Goal: Task Accomplishment & Management: Complete application form

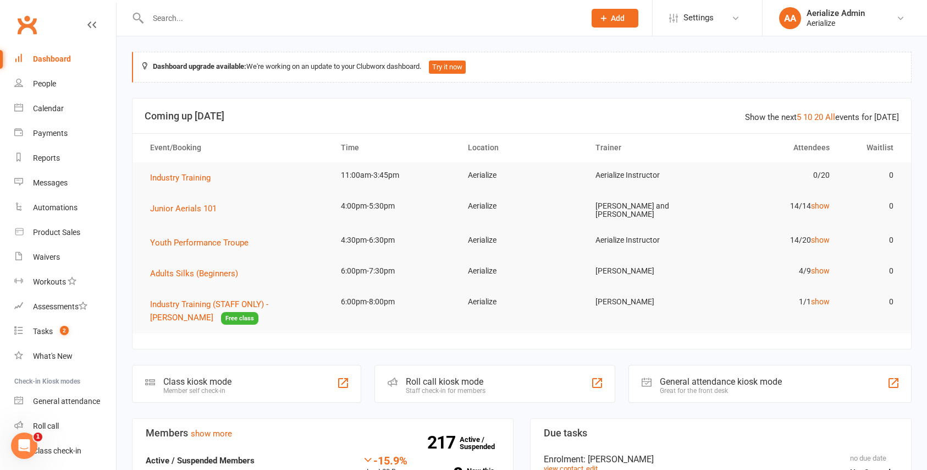
click at [617, 18] on span "Add" at bounding box center [618, 18] width 14 height 9
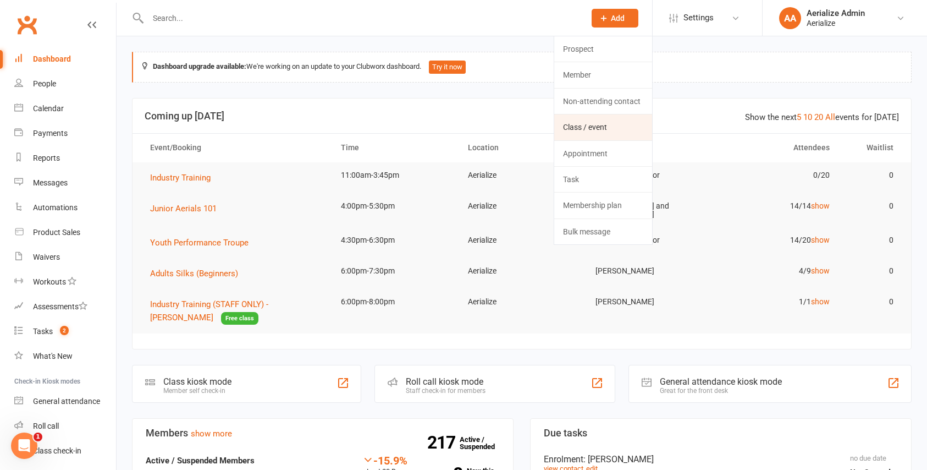
click at [604, 120] on link "Class / event" at bounding box center [603, 126] width 98 height 25
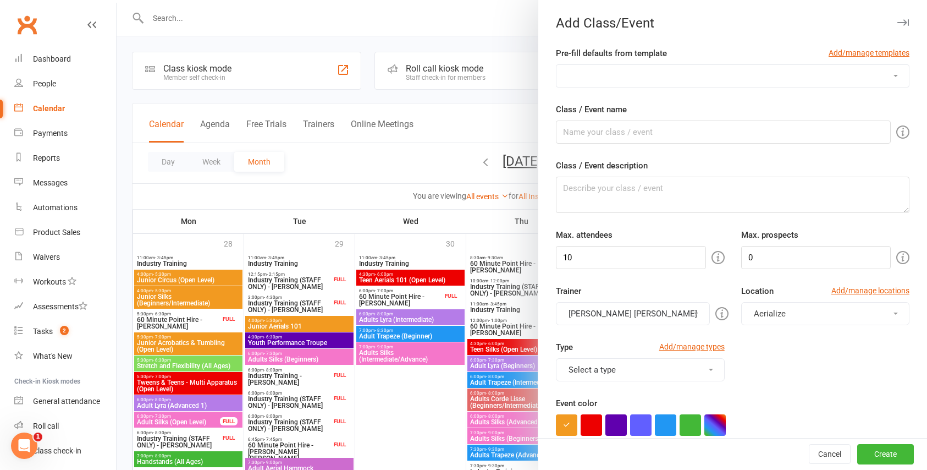
click at [641, 74] on select "Accessible All-Stars: Aerialize All-Abilities Circus Skills Workshop Acrobatics…" at bounding box center [732, 76] width 352 height 22
select select "745"
type input "Adults Straps (Open)"
type textarea "Learn the basic skills of one of the hardest yet most sought after aerial appar…"
type input "9"
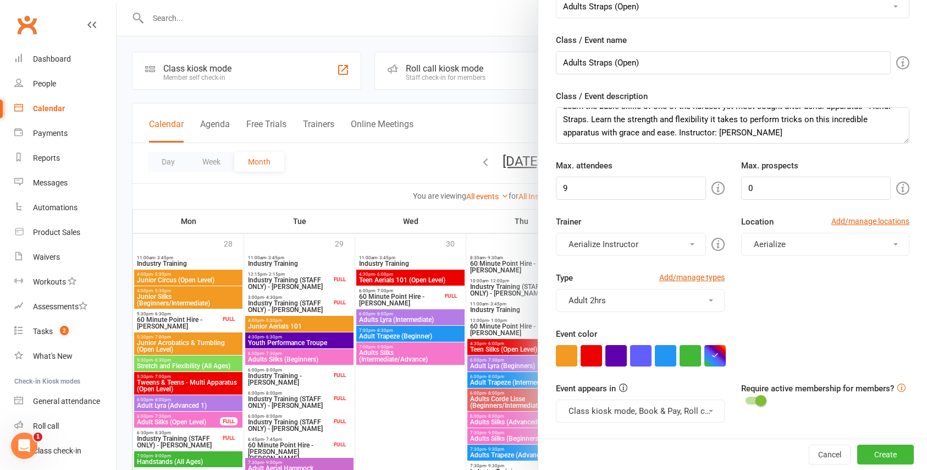
scroll to position [13, 0]
drag, startPoint x: 752, startPoint y: 132, endPoint x: 680, endPoint y: 133, distance: 72.6
click at [679, 133] on textarea "Learn the basic skills of one of the hardest yet most sought after aerial appar…" at bounding box center [733, 125] width 354 height 36
click at [562, 118] on textarea "Learn the basic skills of one of the hardest yet most sought after aerial appar…" at bounding box center [733, 125] width 354 height 36
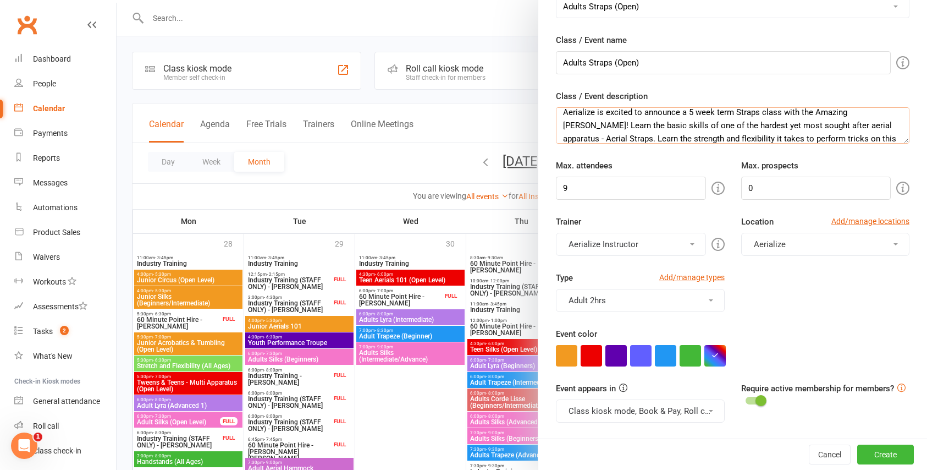
scroll to position [4, 0]
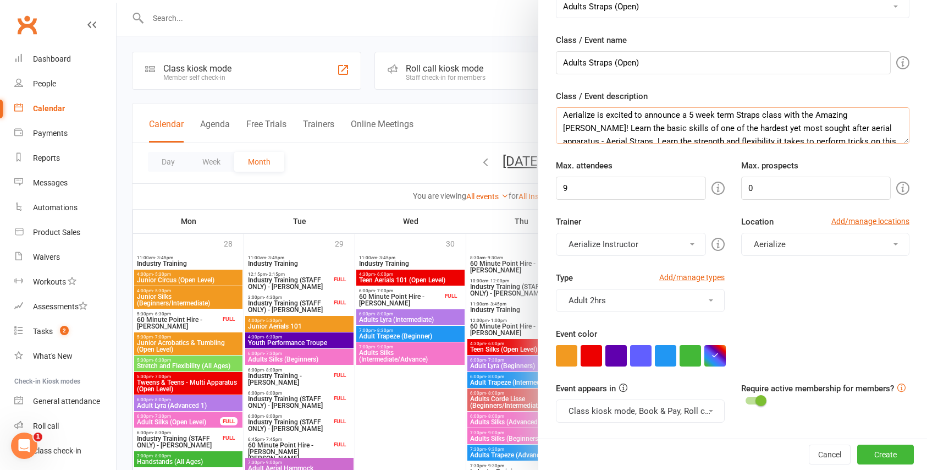
drag, startPoint x: 757, startPoint y: 115, endPoint x: 715, endPoint y: 113, distance: 41.9
click at [715, 113] on textarea "Aerialize is excited to announce a 5 week term Straps class with the Amazing Ma…" at bounding box center [733, 125] width 354 height 36
click at [715, 117] on textarea "Aerialize is excited to announce a 5 week Straps class with the Amazing Maddiso…" at bounding box center [733, 125] width 354 height 36
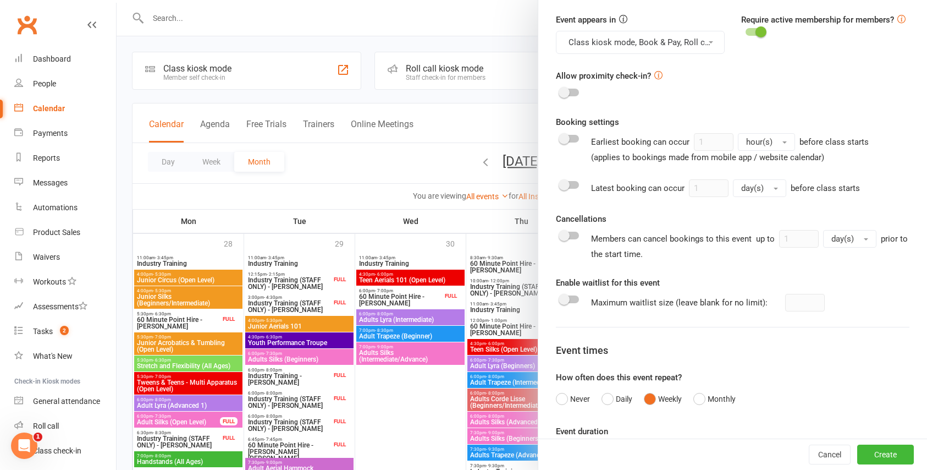
scroll to position [434, 0]
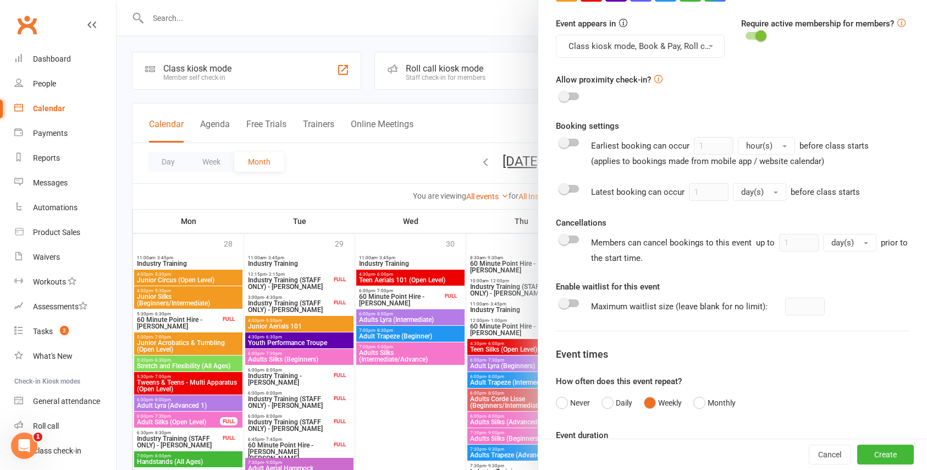
type textarea "Aerialize is excited to announce a 5 week term of our Straps class with the Ama…"
click at [566, 240] on span at bounding box center [564, 239] width 11 height 11
click at [560, 238] on input "checkbox" at bounding box center [560, 238] width 0 height 0
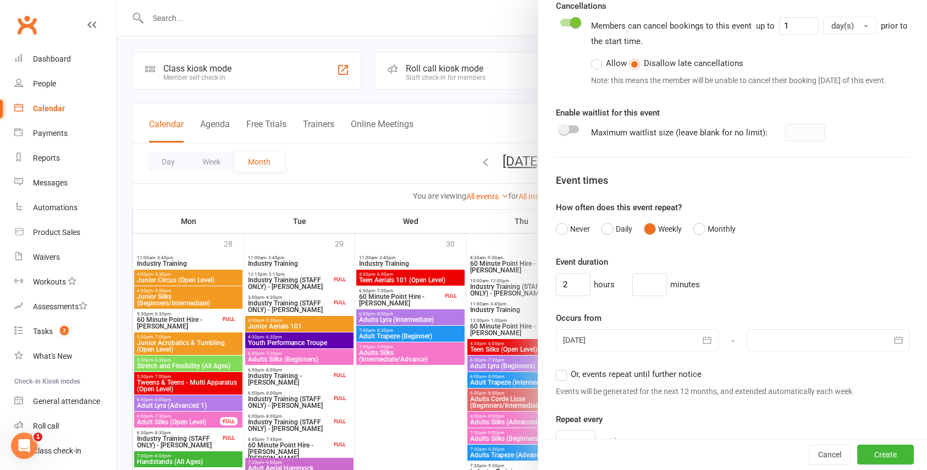
scroll to position [682, 0]
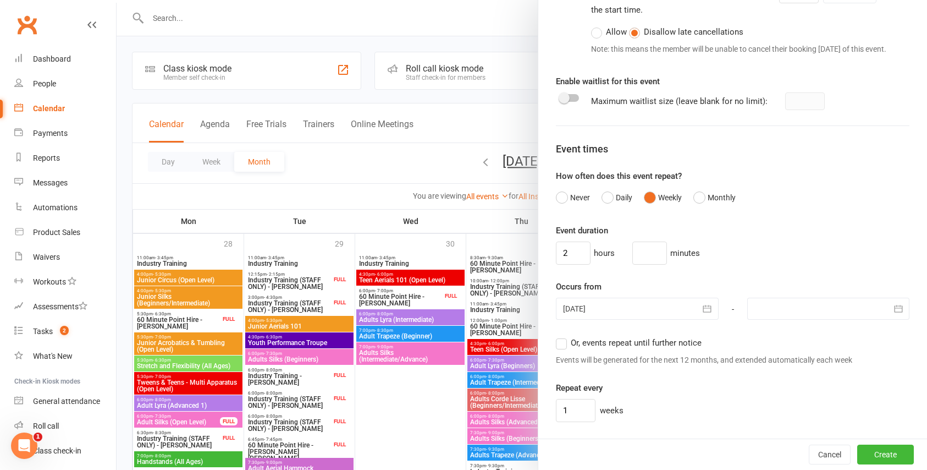
click at [704, 314] on icon "button" at bounding box center [707, 308] width 11 height 11
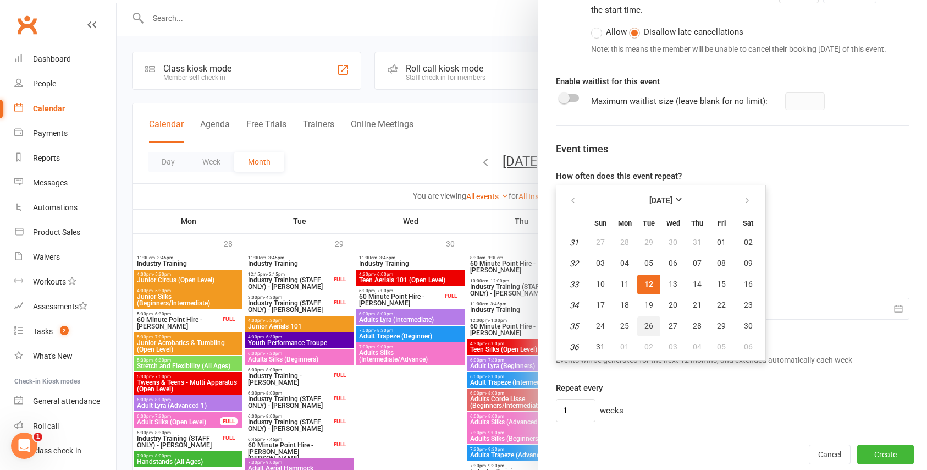
click at [651, 330] on span "26" at bounding box center [648, 325] width 9 height 9
type input "26 Aug 2025"
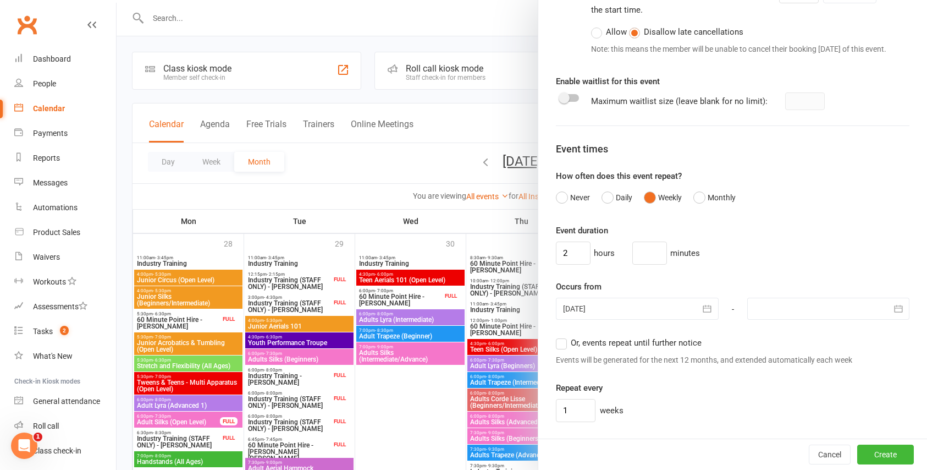
click at [888, 317] on button "button" at bounding box center [898, 308] width 22 height 22
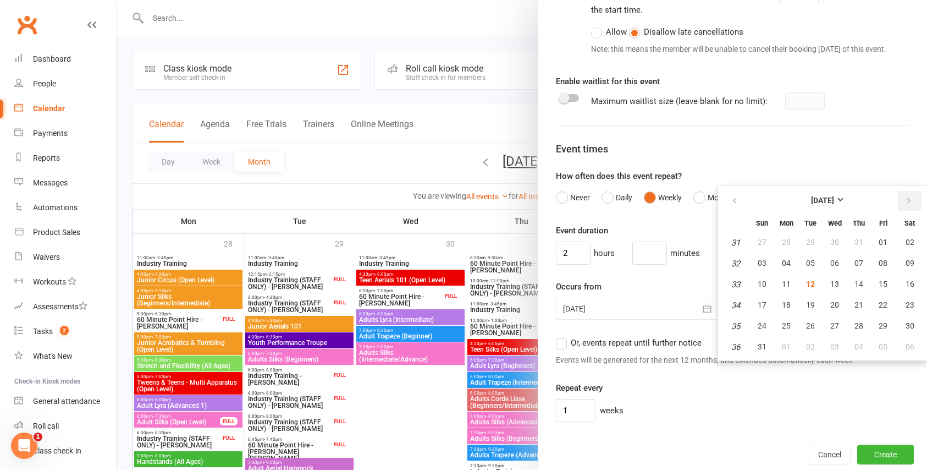
click at [908, 205] on icon "button" at bounding box center [909, 200] width 8 height 9
click at [810, 309] on span "23" at bounding box center [810, 304] width 9 height 9
type input "23 Sep 2025"
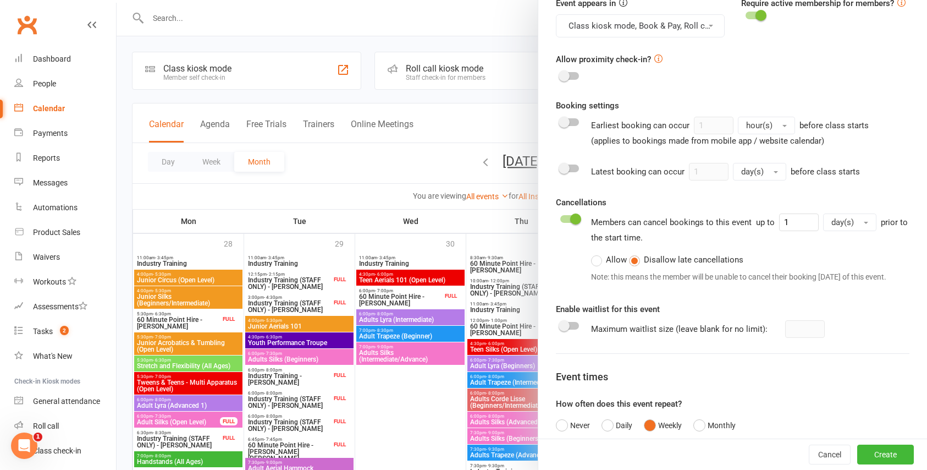
scroll to position [899, 0]
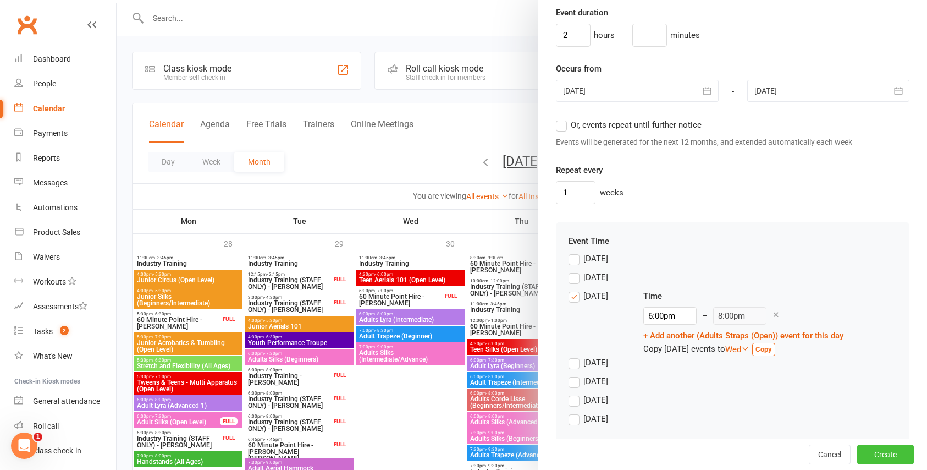
click at [874, 450] on button "Create" at bounding box center [885, 454] width 57 height 20
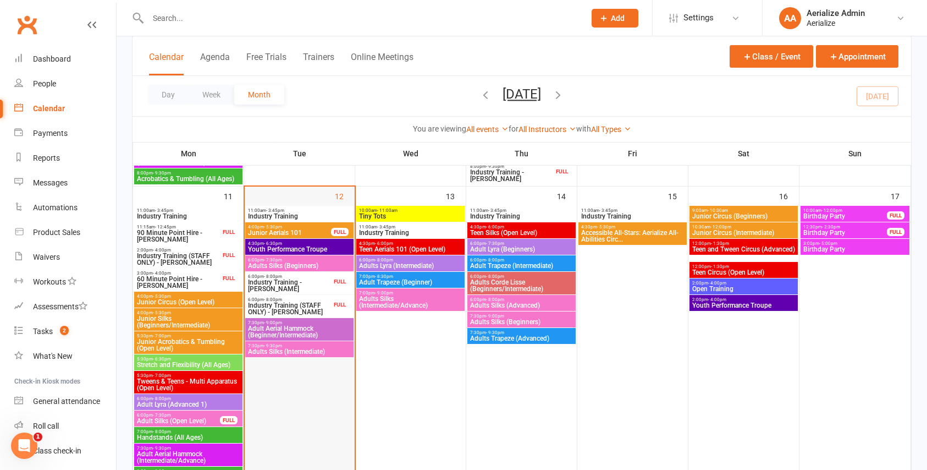
scroll to position [564, 0]
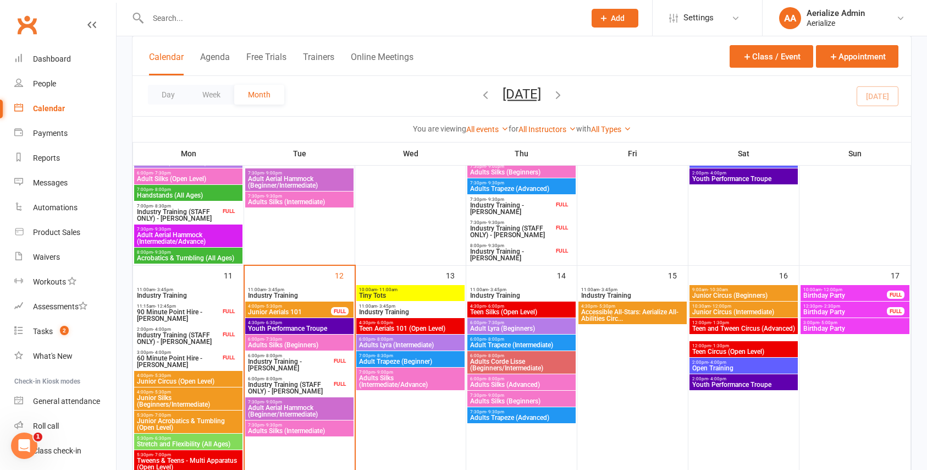
click at [620, 21] on span "Add" at bounding box center [618, 18] width 14 height 9
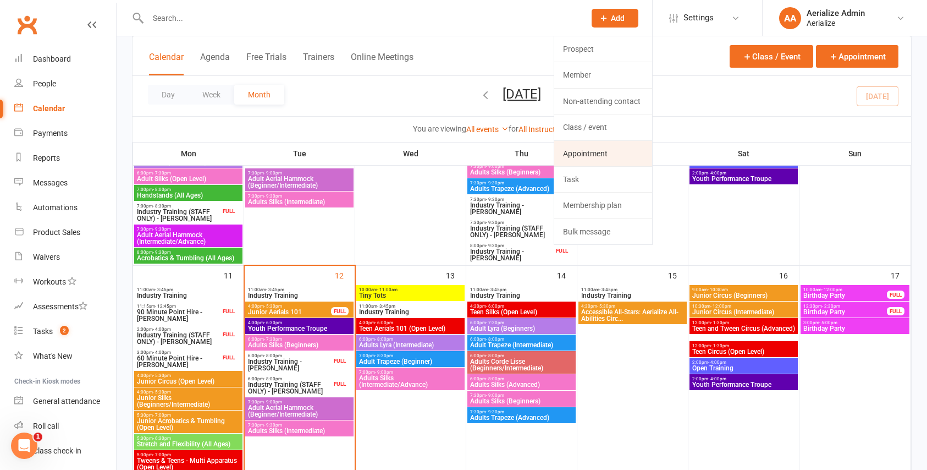
click at [596, 161] on link "Appointment" at bounding box center [603, 153] width 98 height 25
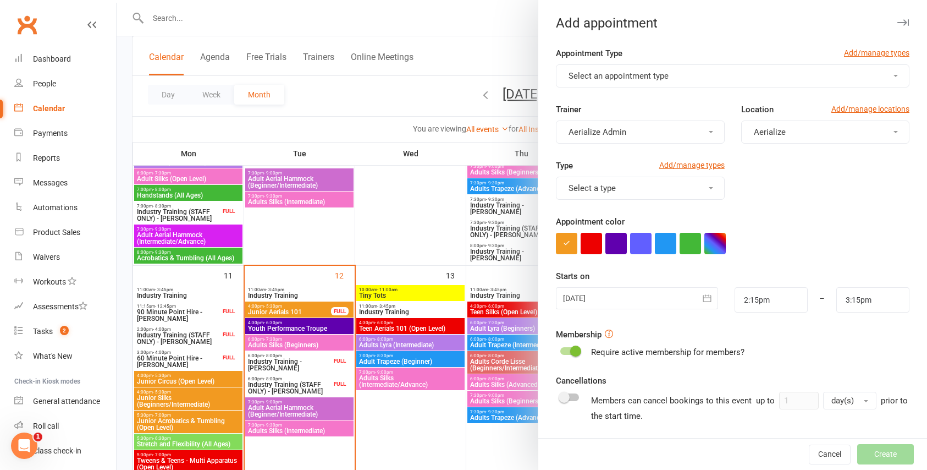
click at [617, 77] on span "Select an appointment type" at bounding box center [618, 76] width 100 height 10
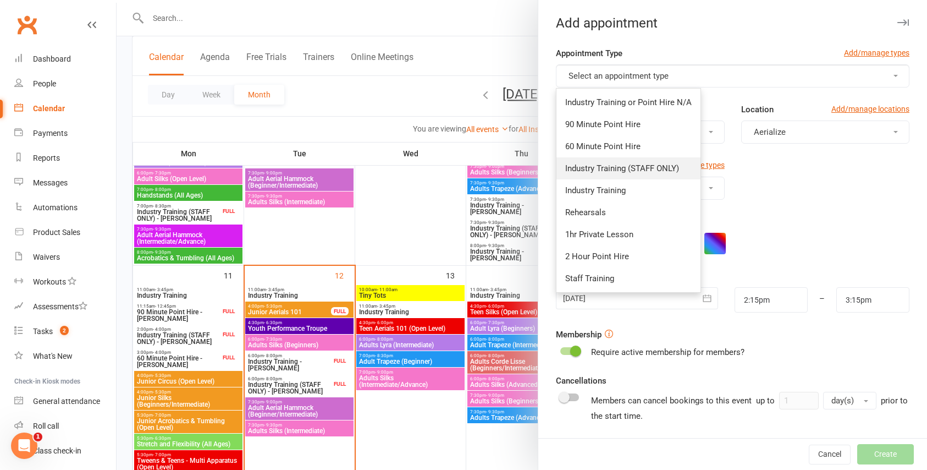
click at [606, 169] on span "Industry Training (STAFF ONLY)" at bounding box center [622, 168] width 114 height 10
type input "4:15pm"
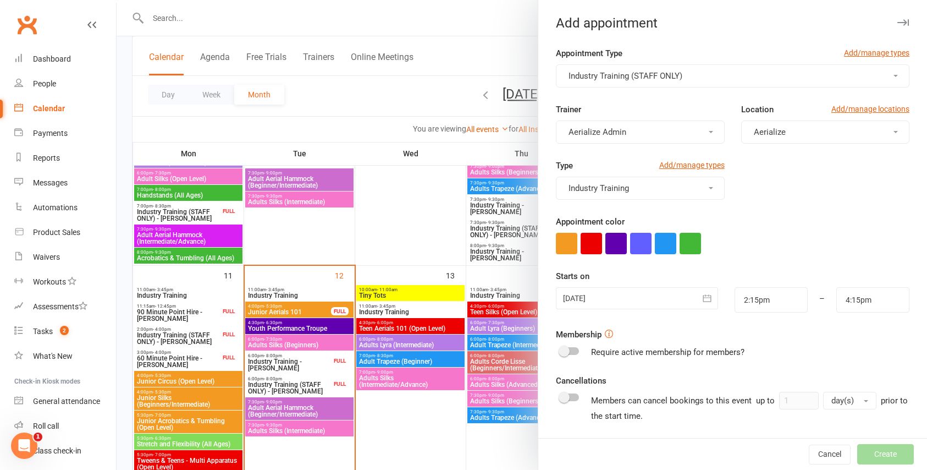
click at [612, 297] on div at bounding box center [637, 298] width 162 height 22
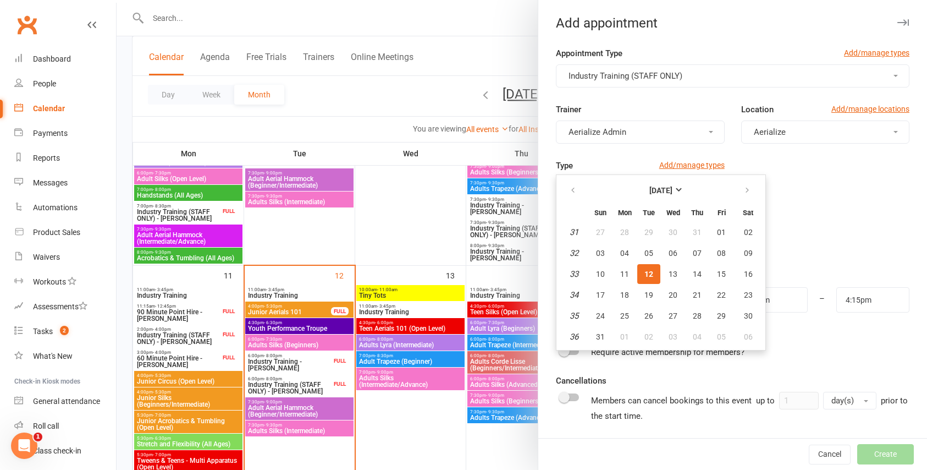
click at [801, 236] on div at bounding box center [733, 243] width 354 height 21
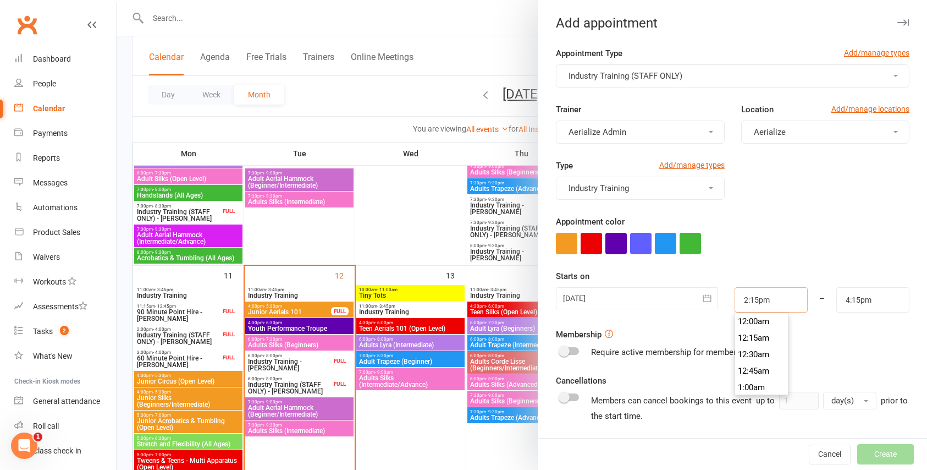
click at [781, 300] on input "2:15pm" at bounding box center [771, 299] width 73 height 25
type input "6:00pm"
click at [758, 346] on li "6:00pm" at bounding box center [761, 349] width 53 height 16
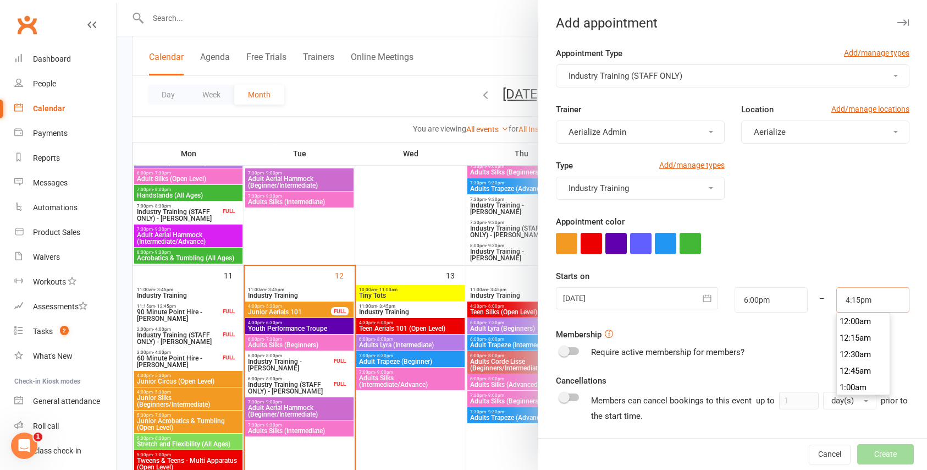
click at [846, 299] on input "4:15pm" at bounding box center [872, 299] width 73 height 25
type input "8:00pm"
click at [860, 365] on li "8:00pm" at bounding box center [863, 364] width 53 height 16
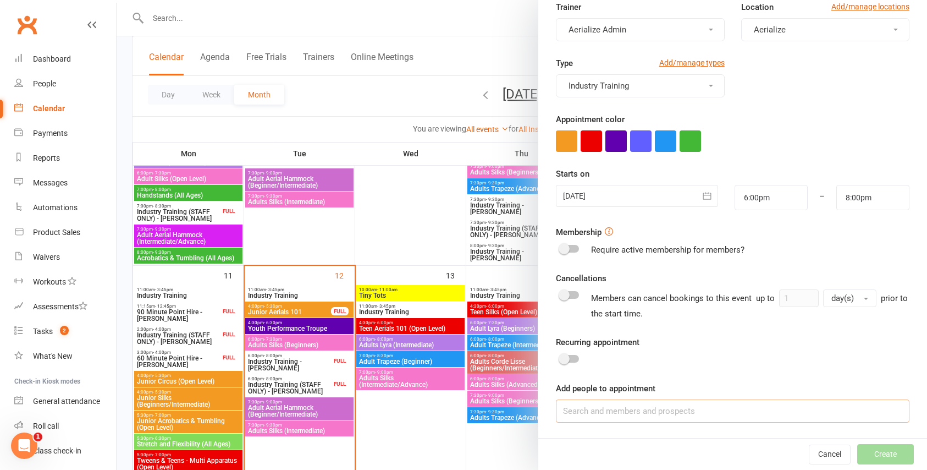
click at [675, 417] on input at bounding box center [733, 410] width 354 height 23
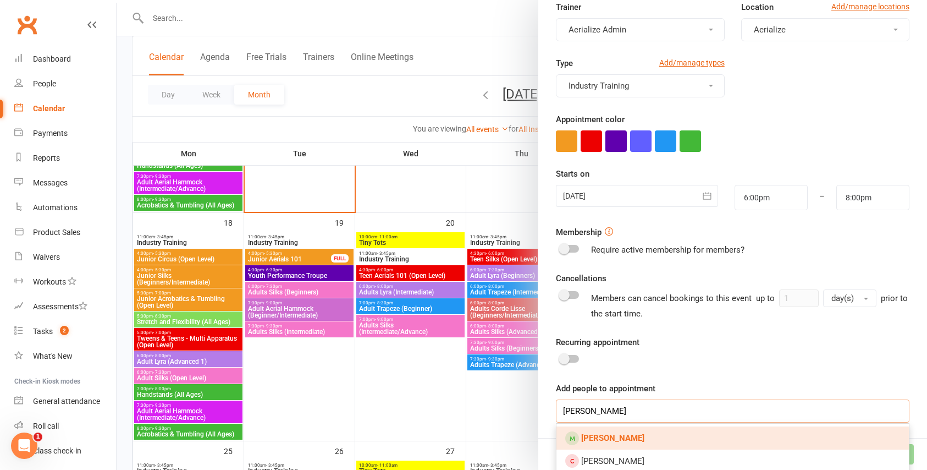
type input "helen lette"
click at [764, 440] on link "Helen Lette" at bounding box center [732, 437] width 352 height 23
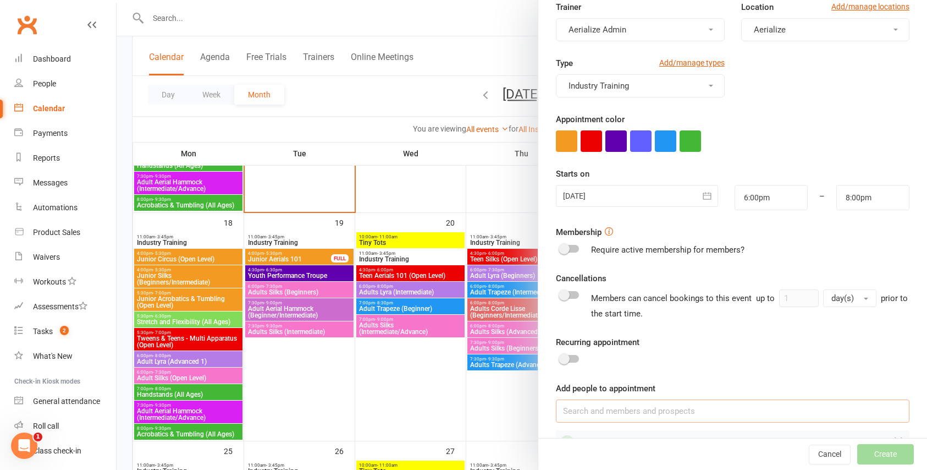
scroll to position [133, 0]
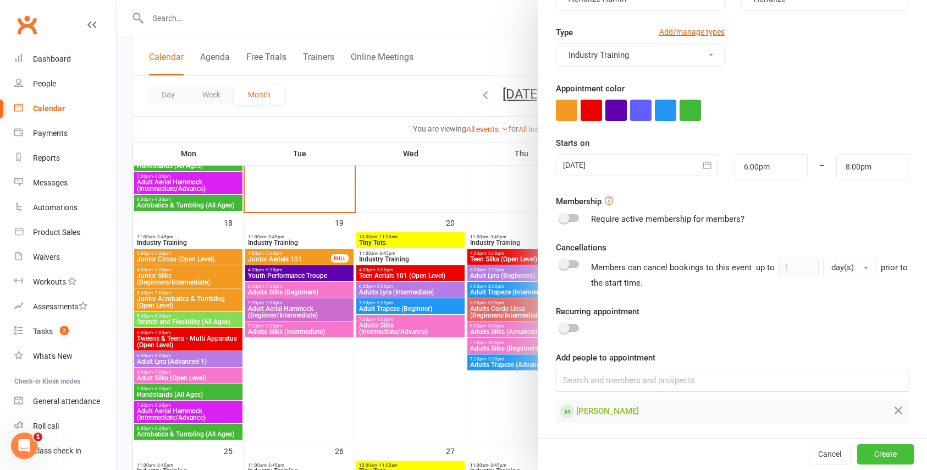
click at [881, 455] on button "Create" at bounding box center [885, 454] width 57 height 20
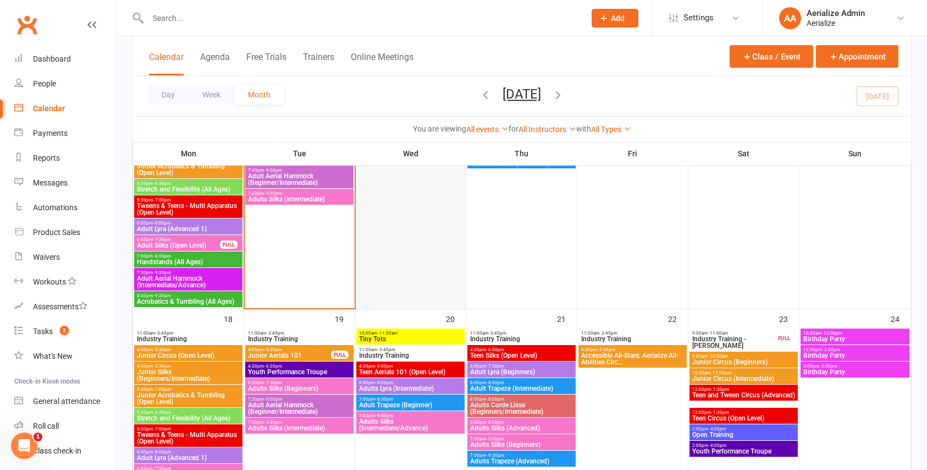
scroll to position [805, 0]
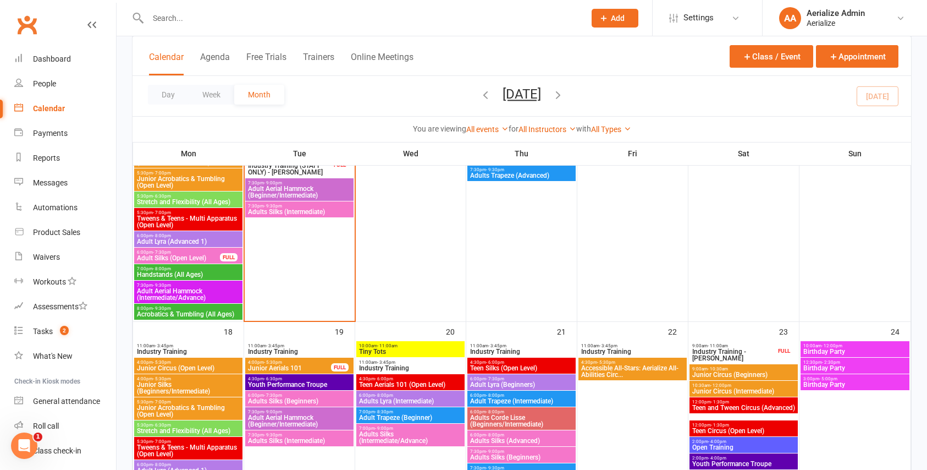
click at [617, 14] on span "Add" at bounding box center [618, 18] width 14 height 9
click at [735, 18] on icon at bounding box center [735, 18] width 9 height 9
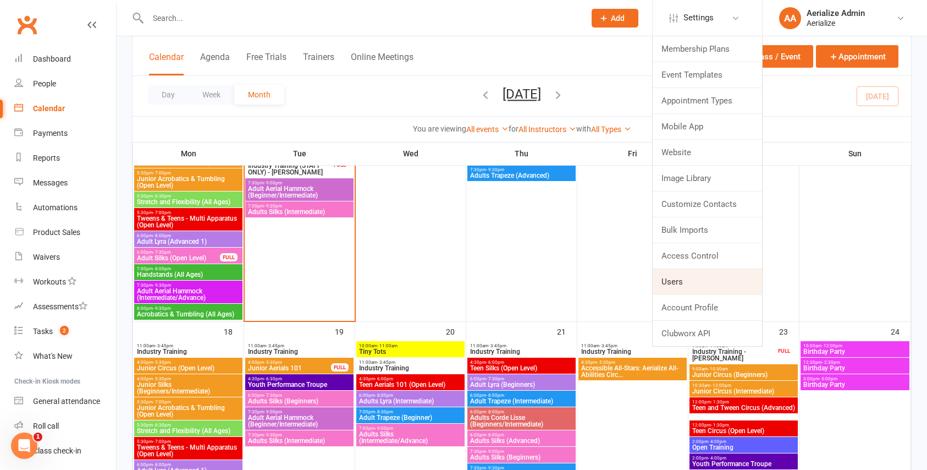
click at [670, 279] on link "Users" at bounding box center [707, 281] width 109 height 25
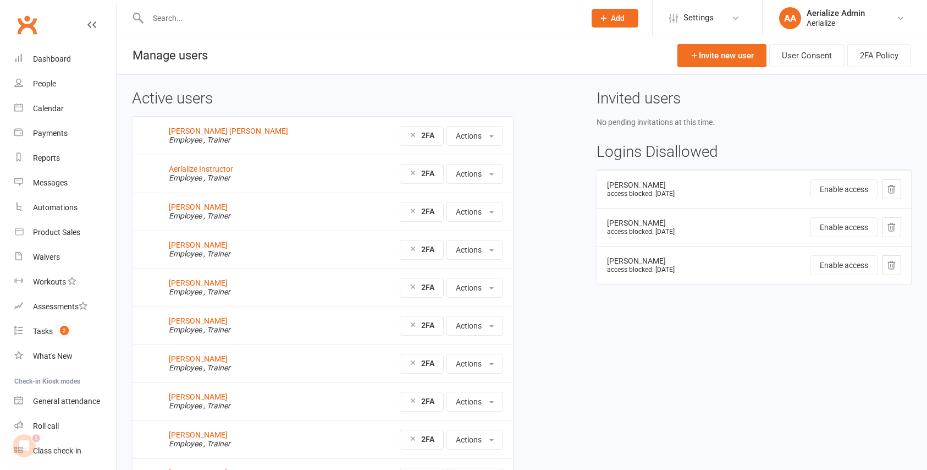
click at [606, 16] on icon at bounding box center [604, 18] width 10 height 10
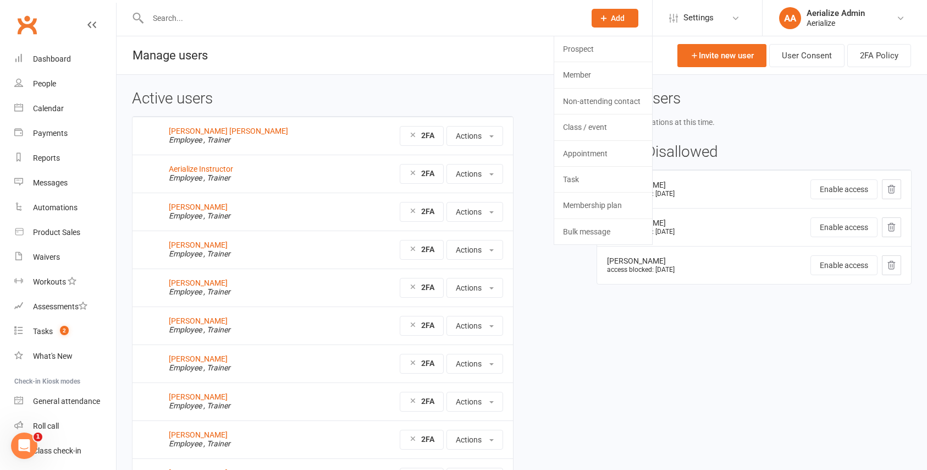
click at [751, 118] on div "No pending invitations at this time." at bounding box center [754, 122] width 315 height 12
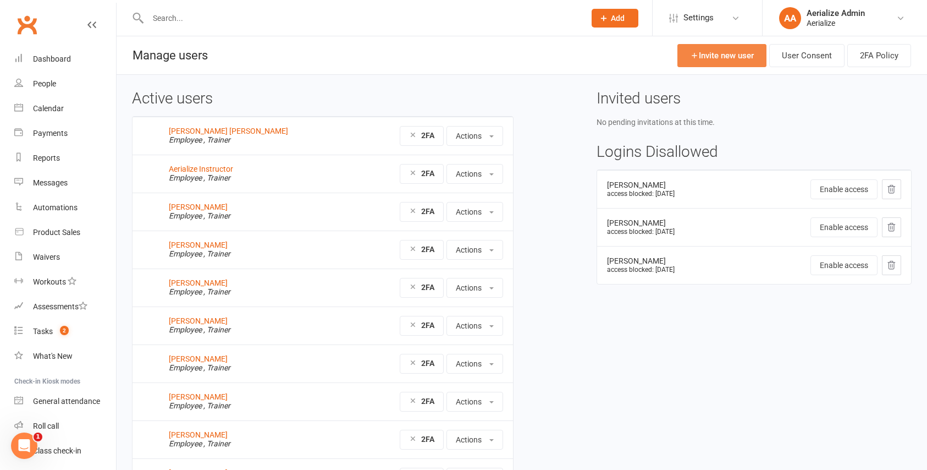
click at [725, 55] on link "Invite new user" at bounding box center [721, 55] width 89 height 23
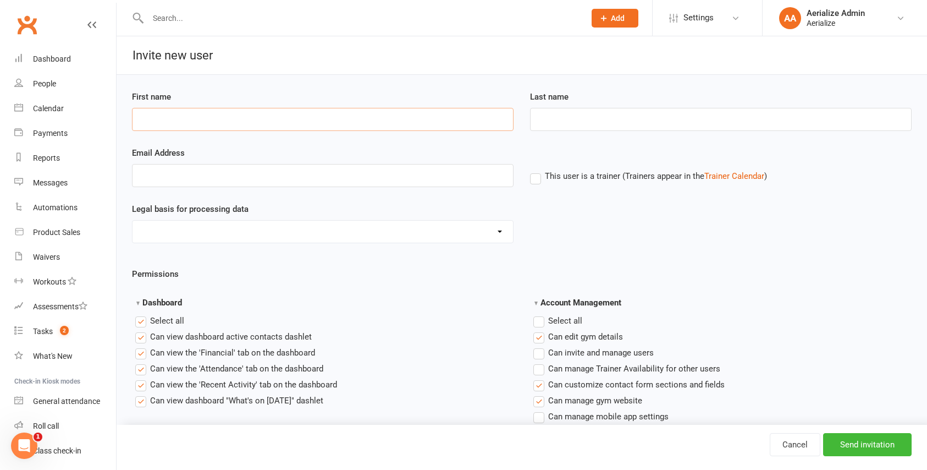
click at [206, 118] on input "First name" at bounding box center [323, 119] width 382 height 23
type input "Maddison"
click at [559, 120] on input "Last name" at bounding box center [721, 119] width 382 height 23
type input "Costello"
click at [187, 177] on input "Email Address" at bounding box center [323, 175] width 382 height 23
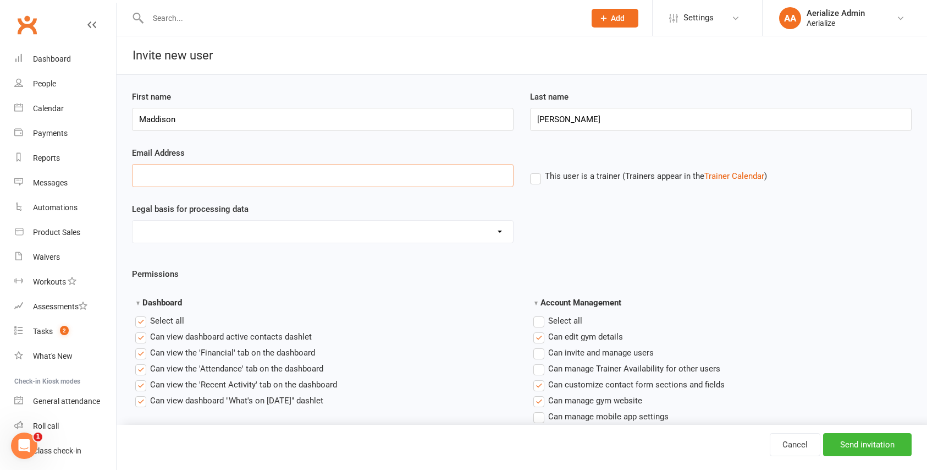
paste input "maddcostello@me.com"
type input "maddcostello@me.com"
click at [497, 227] on select "Consent provided by contact Legitimate Interest - Existing Customer Legitimate …" at bounding box center [323, 231] width 380 height 22
click at [538, 179] on label "This user is a trainer (Trainers appear in the Trainer Calendar )" at bounding box center [648, 176] width 237 height 10
click at [537, 169] on input "This user is a trainer (Trainers appear in the Trainer Calendar )" at bounding box center [533, 169] width 7 height 0
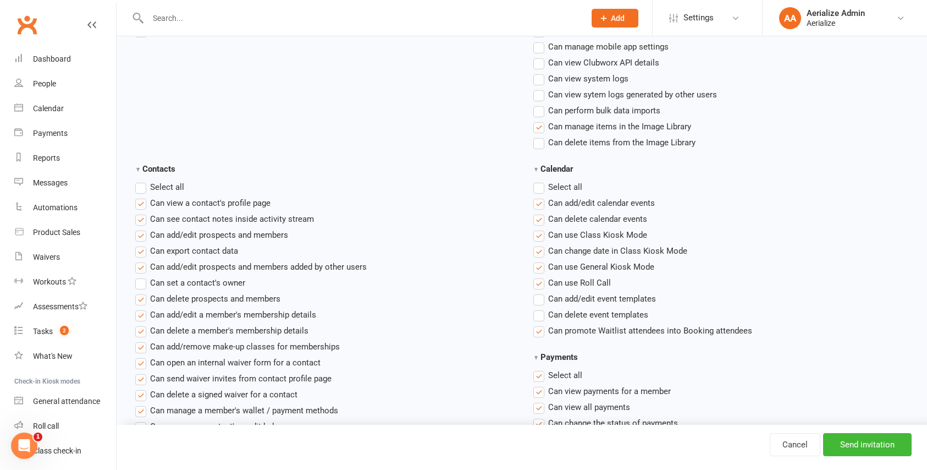
scroll to position [529, 0]
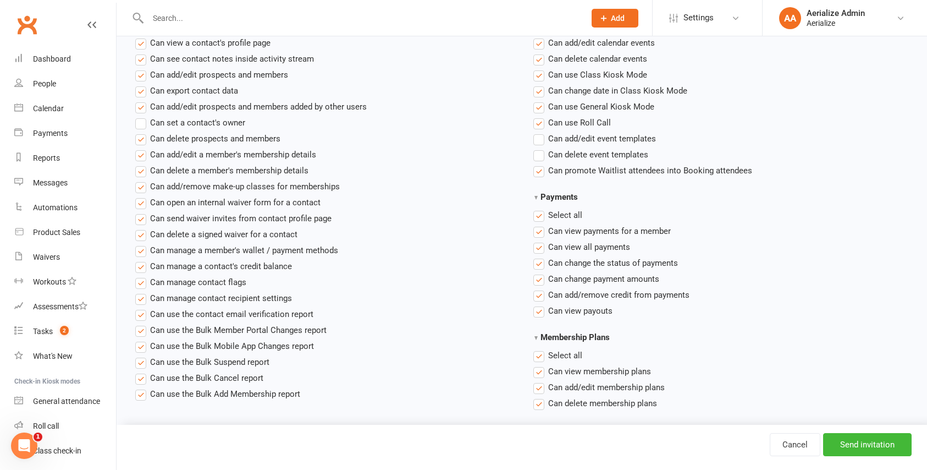
click at [539, 215] on label "Select all" at bounding box center [557, 214] width 49 height 13
click at [539, 208] on input "Payments" at bounding box center [536, 208] width 7 height 0
click at [539, 354] on label "Select all" at bounding box center [557, 355] width 49 height 13
click at [539, 349] on input "Membership Plans" at bounding box center [536, 349] width 7 height 0
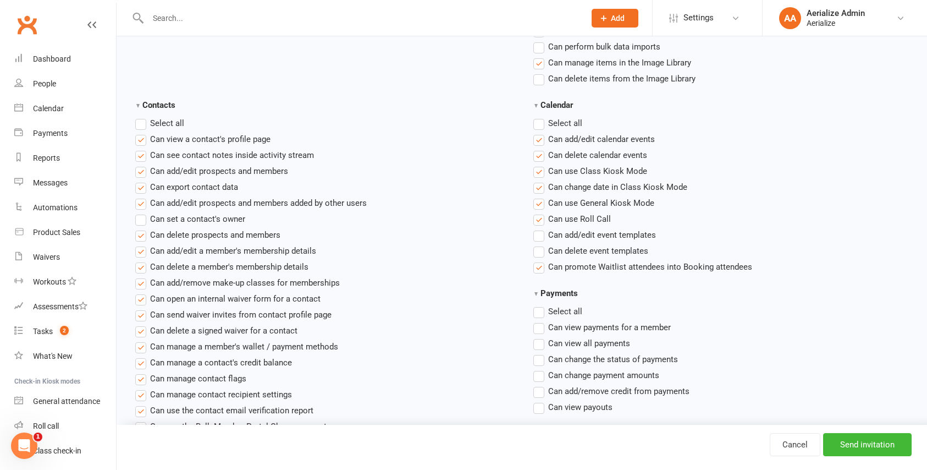
scroll to position [434, 0]
click at [140, 122] on label "Select all" at bounding box center [159, 121] width 49 height 13
click at [140, 115] on input "Contacts" at bounding box center [138, 115] width 7 height 0
click at [140, 122] on label "Select all" at bounding box center [159, 121] width 49 height 13
click at [140, 115] on input "Contacts" at bounding box center [138, 115] width 7 height 0
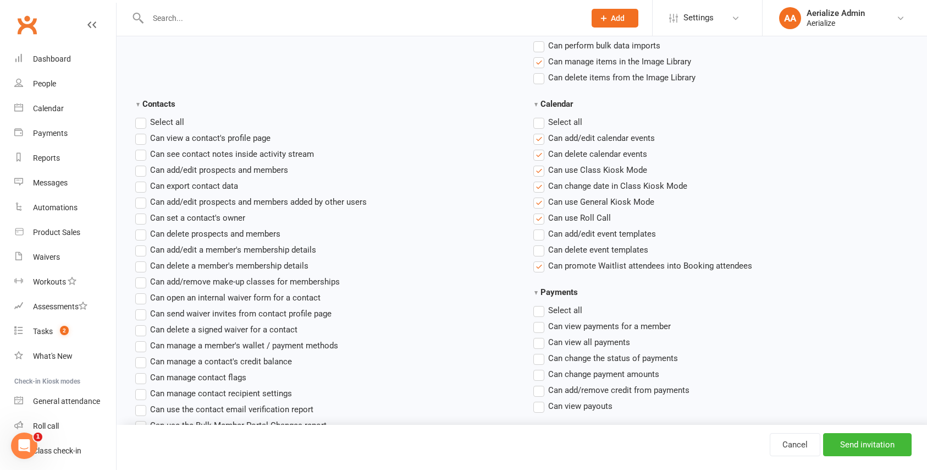
click at [541, 139] on label"] "Can add/edit calendar events" at bounding box center [594, 137] width 122 height 13
click at [540, 131] on input "Can add/edit calendar events" at bounding box center [536, 131] width 7 height 0
click at [539, 169] on label"] "Can use Class Kiosk Mode" at bounding box center [590, 169] width 114 height 13
click at [539, 163] on input "Can use Class Kiosk Mode" at bounding box center [536, 163] width 7 height 0
click at [538, 185] on label"] "Can change date in Class Kiosk Mode" at bounding box center [610, 185] width 154 height 13
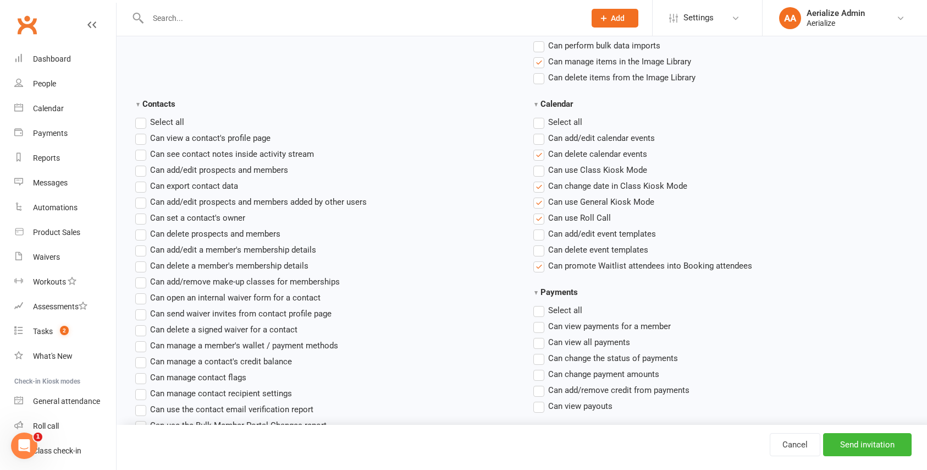
click at [538, 179] on input "Can change date in Class Kiosk Mode" at bounding box center [536, 179] width 7 height 0
click at [538, 201] on label"] "Can use General Kiosk Mode" at bounding box center [593, 201] width 121 height 13
click at [538, 195] on input "Can use General Kiosk Mode" at bounding box center [536, 195] width 7 height 0
click at [537, 152] on label"] "Can delete calendar events" at bounding box center [590, 153] width 114 height 13
click at [537, 147] on input "Can delete calendar events" at bounding box center [536, 147] width 7 height 0
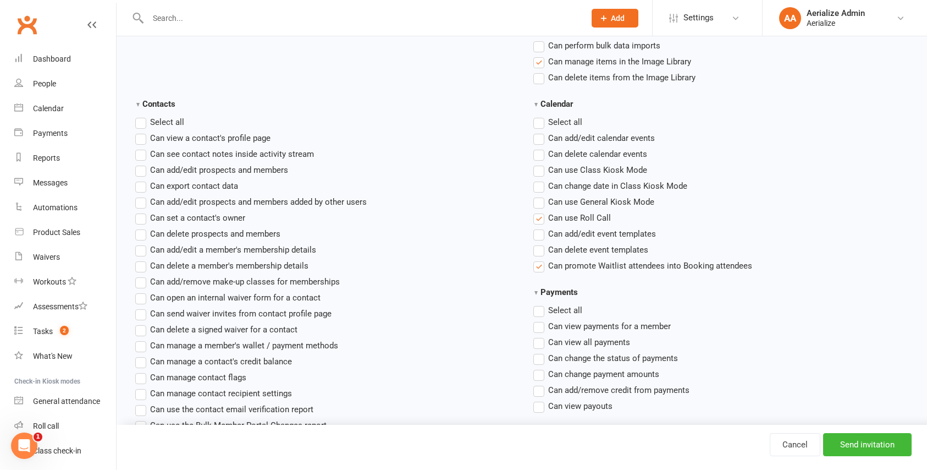
click at [539, 263] on label"] "Can promote Waitlist attendees into Booking attendees" at bounding box center [642, 265] width 219 height 13
click at [539, 259] on input "Can promote Waitlist attendees into Booking attendees" at bounding box center [536, 259] width 7 height 0
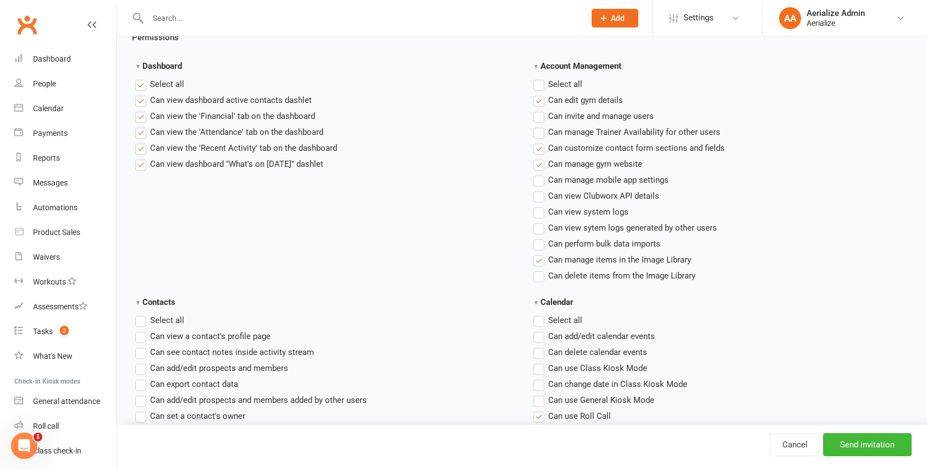
scroll to position [153, 0]
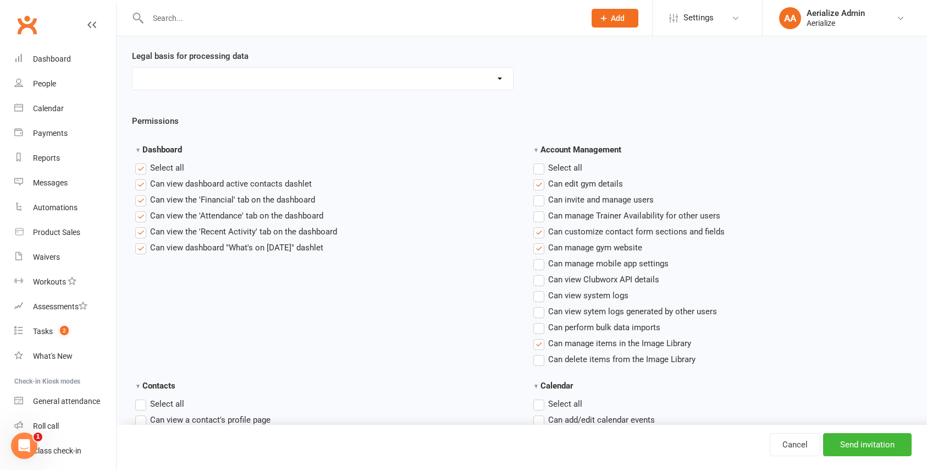
click at [539, 166] on label "Select all" at bounding box center [557, 167] width 49 height 13
click at [539, 161] on input "Account Management" at bounding box center [536, 161] width 7 height 0
click at [539, 166] on label "Select all" at bounding box center [557, 167] width 49 height 13
click at [539, 161] on input "Account Management" at bounding box center [536, 161] width 7 height 0
click at [140, 164] on label "Select all" at bounding box center [159, 167] width 49 height 13
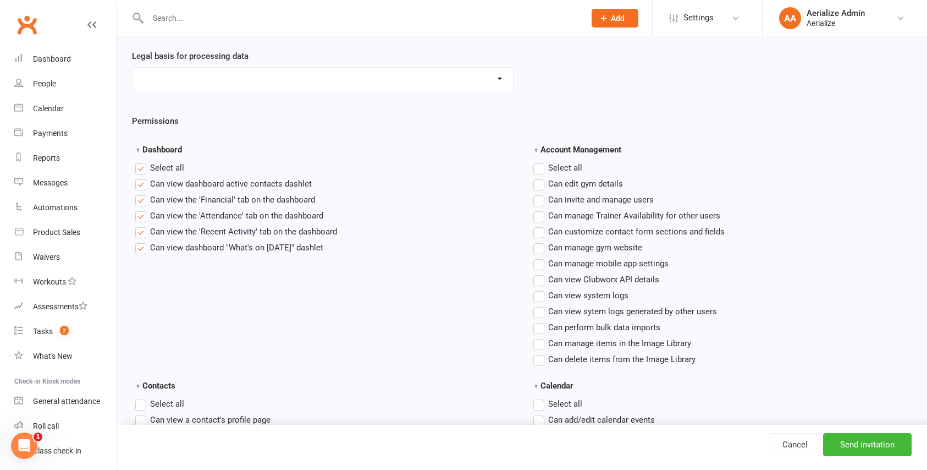
click at [140, 161] on input "Dashboard" at bounding box center [138, 161] width 7 height 0
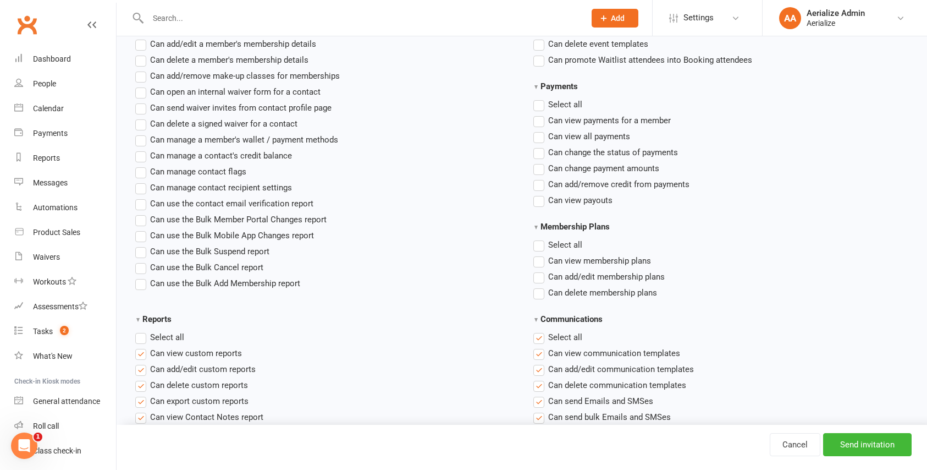
scroll to position [733, 0]
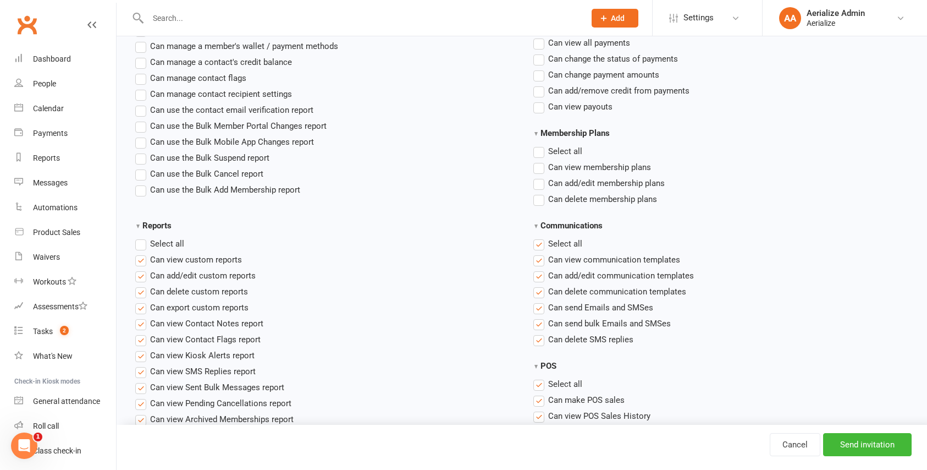
click at [538, 242] on label "Select all" at bounding box center [557, 243] width 49 height 13
click at [538, 237] on input "Communications" at bounding box center [536, 237] width 7 height 0
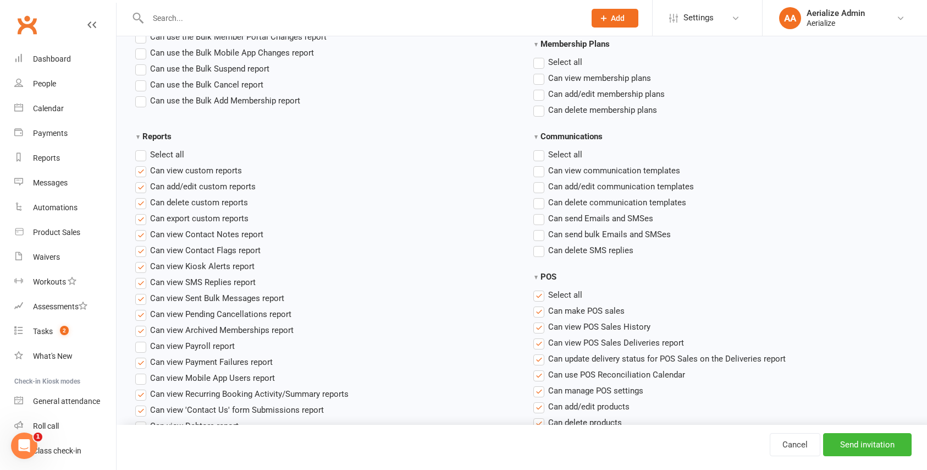
scroll to position [824, 0]
click at [140, 150] on label "Select all" at bounding box center [159, 153] width 49 height 13
click at [140, 147] on input "Reports" at bounding box center [138, 147] width 7 height 0
click at [140, 150] on label "Select all" at bounding box center [159, 153] width 49 height 13
click at [140, 147] on input "Reports" at bounding box center [138, 147] width 7 height 0
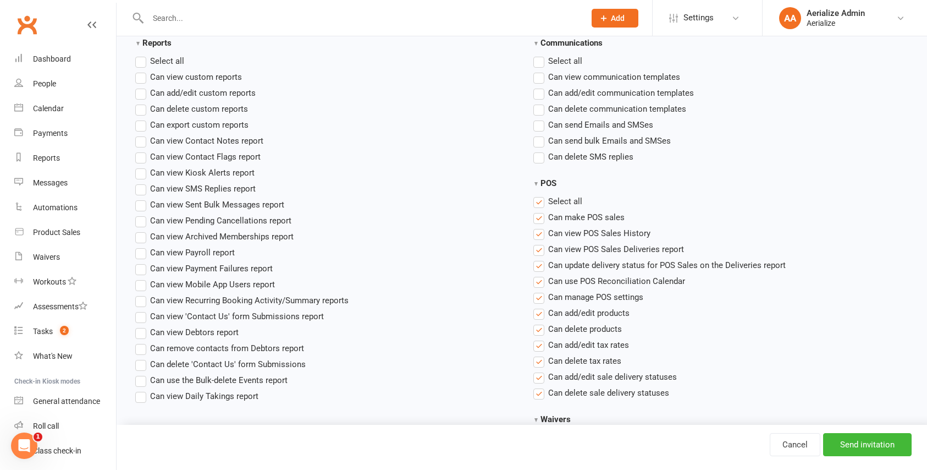
scroll to position [918, 0]
click at [538, 199] on label "Select all" at bounding box center [557, 199] width 49 height 13
click at [538, 193] on input "POS" at bounding box center [536, 193] width 7 height 0
click at [538, 199] on label "Select all" at bounding box center [557, 199] width 49 height 13
click at [538, 193] on input "POS" at bounding box center [536, 193] width 7 height 0
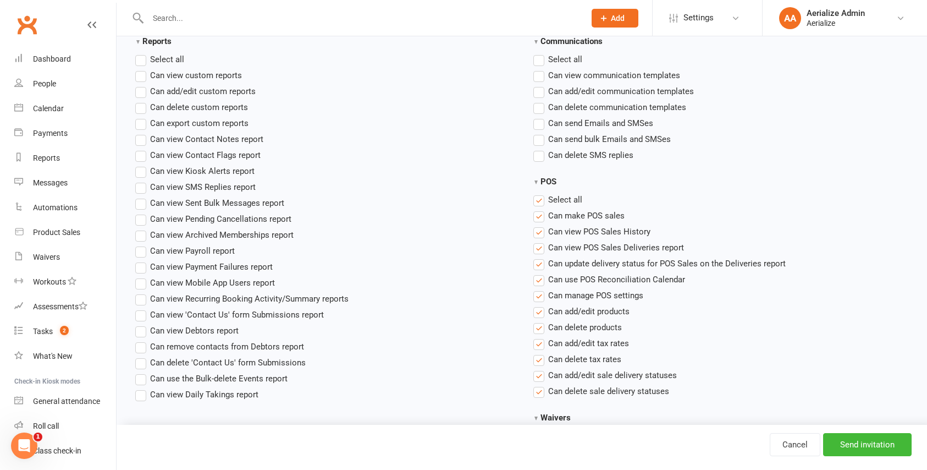
click at [538, 199] on label "Select all" at bounding box center [557, 199] width 49 height 13
click at [538, 193] on input "POS" at bounding box center [536, 193] width 7 height 0
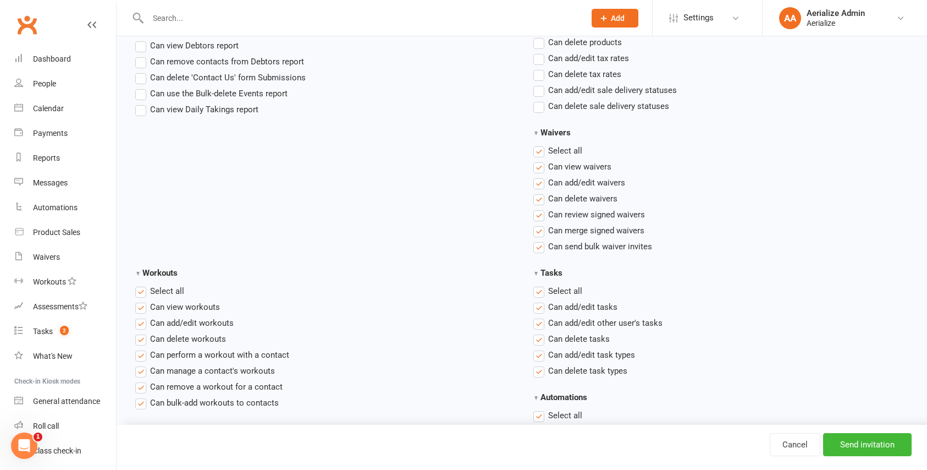
scroll to position [1201, 0]
click at [538, 184] on label"] "Can add/edit waivers" at bounding box center [579, 183] width 92 height 13
click at [538, 177] on input "Can add/edit waivers" at bounding box center [536, 177] width 7 height 0
click at [534, 202] on label"] "Can delete waivers" at bounding box center [575, 199] width 84 height 13
click at [534, 193] on input "Can delete waivers" at bounding box center [536, 193] width 7 height 0
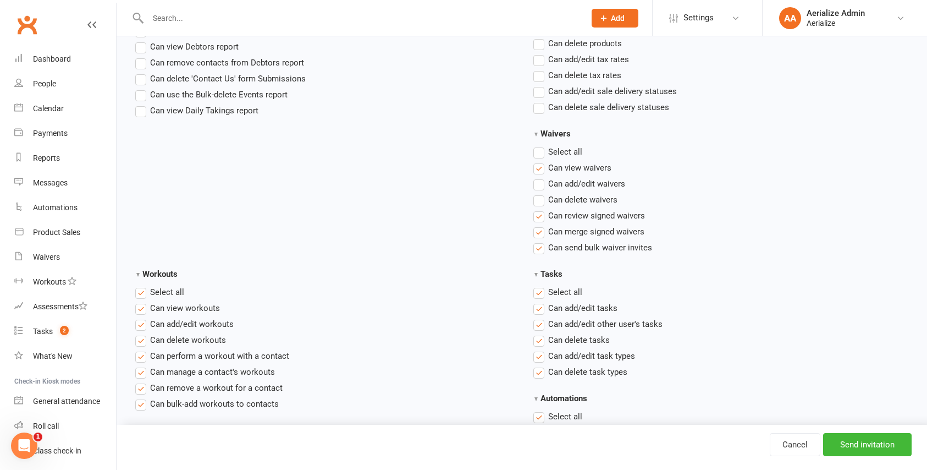
click at [539, 233] on label"] "Can merge signed waivers" at bounding box center [588, 231] width 111 height 13
click at [539, 225] on input "Can merge signed waivers" at bounding box center [536, 225] width 7 height 0
click at [537, 217] on label"] "Can review signed waivers" at bounding box center [589, 215] width 112 height 13
click at [537, 209] on input "Can review signed waivers" at bounding box center [536, 209] width 7 height 0
click at [543, 253] on div "Waivers Select all Can view waivers Can add/edit waivers Can delete waivers Can…" at bounding box center [721, 197] width 398 height 140
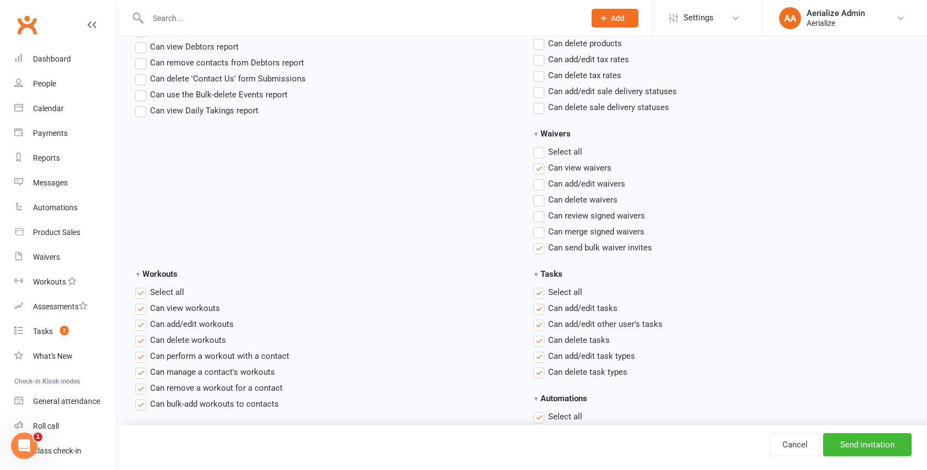
click at [540, 250] on label"] "Can send bulk waiver invites" at bounding box center [592, 247] width 119 height 13
click at [540, 241] on input "Can send bulk waiver invites" at bounding box center [536, 241] width 7 height 0
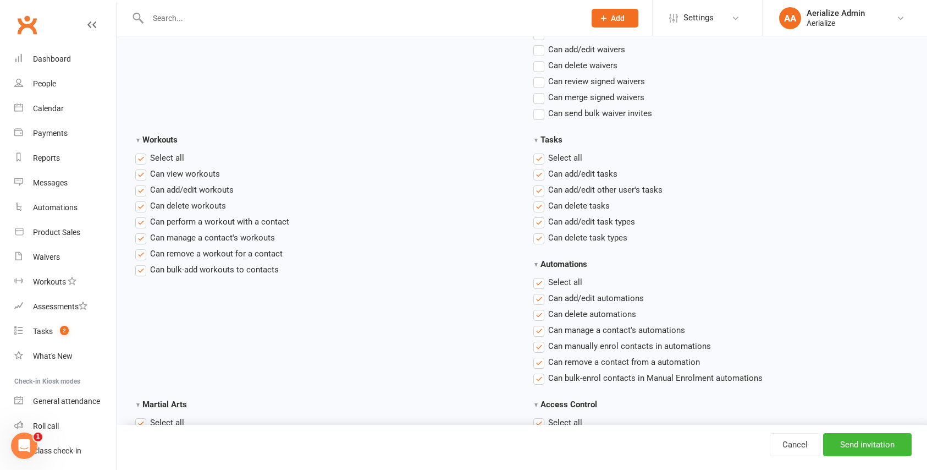
scroll to position [1340, 0]
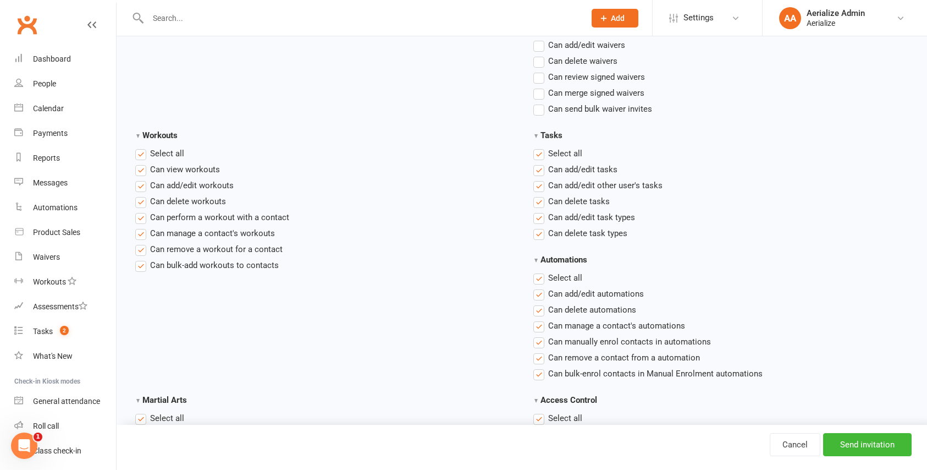
click at [143, 151] on label "Select all" at bounding box center [159, 153] width 49 height 13
click at [142, 147] on input "Workouts" at bounding box center [138, 147] width 7 height 0
click at [540, 153] on label "Select all" at bounding box center [557, 153] width 49 height 13
click at [540, 147] on input "Tasks" at bounding box center [536, 147] width 7 height 0
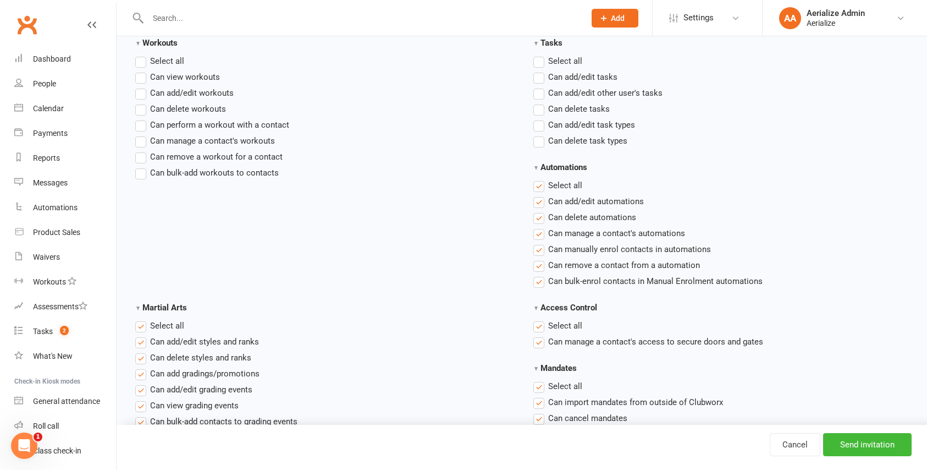
scroll to position [1433, 0]
click at [539, 184] on label "Select all" at bounding box center [557, 184] width 49 height 13
click at [539, 178] on input "Automations" at bounding box center [536, 178] width 7 height 0
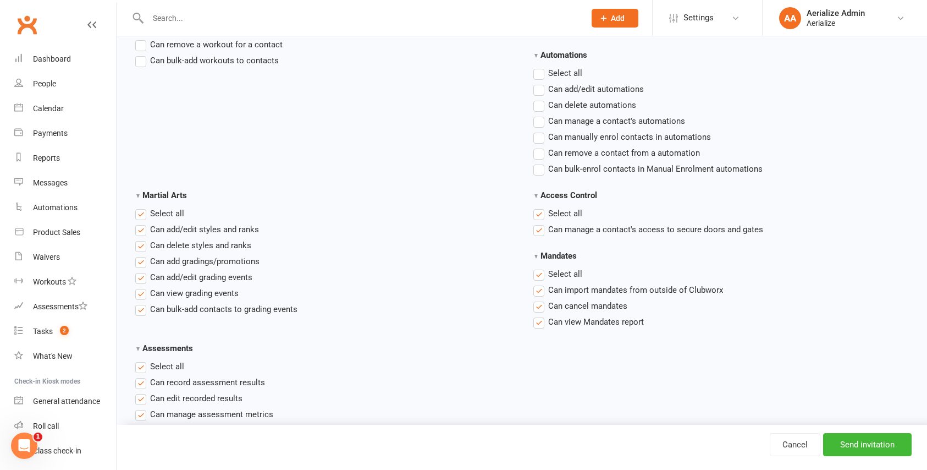
scroll to position [1548, 0]
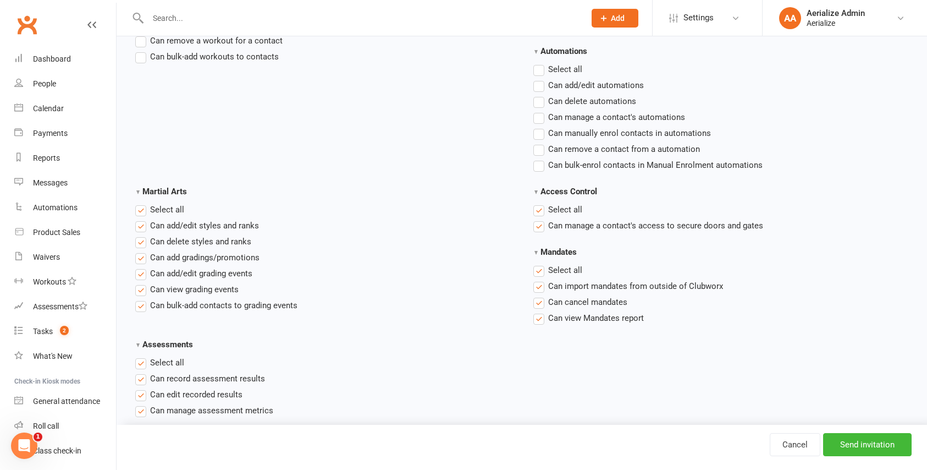
click at [141, 208] on label "Select all" at bounding box center [159, 209] width 49 height 13
click at [141, 203] on input "Martial Arts" at bounding box center [138, 203] width 7 height 0
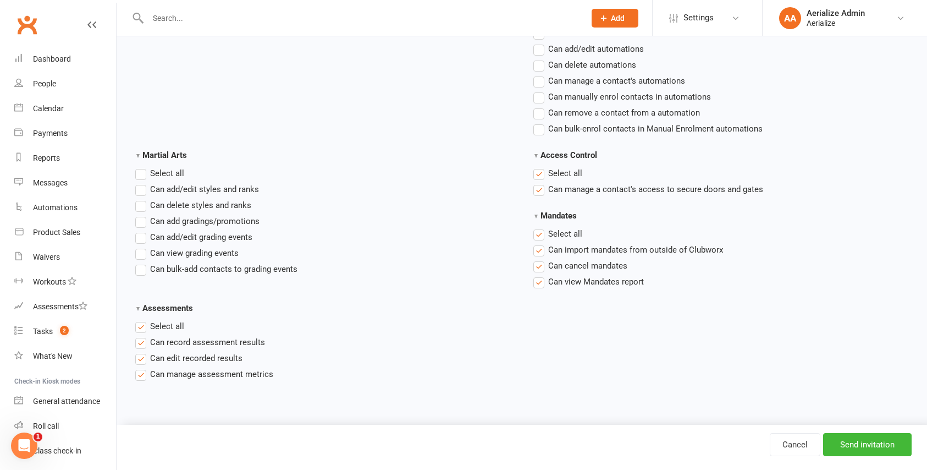
scroll to position [1599, 0]
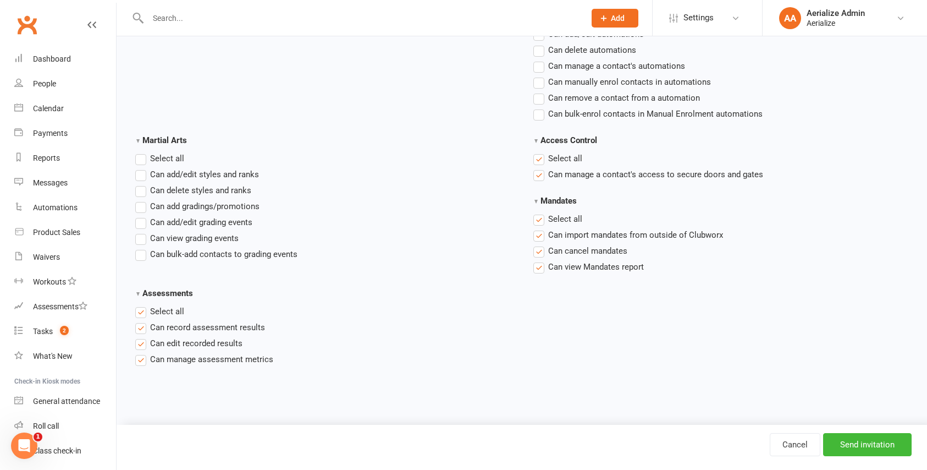
click at [537, 157] on label "Select all" at bounding box center [557, 158] width 49 height 13
click at [537, 152] on input "Access Control" at bounding box center [536, 152] width 7 height 0
click at [539, 220] on label "Select all" at bounding box center [557, 218] width 49 height 13
click at [539, 212] on input "Mandates" at bounding box center [536, 212] width 7 height 0
click at [138, 311] on label "Select all" at bounding box center [159, 311] width 49 height 13
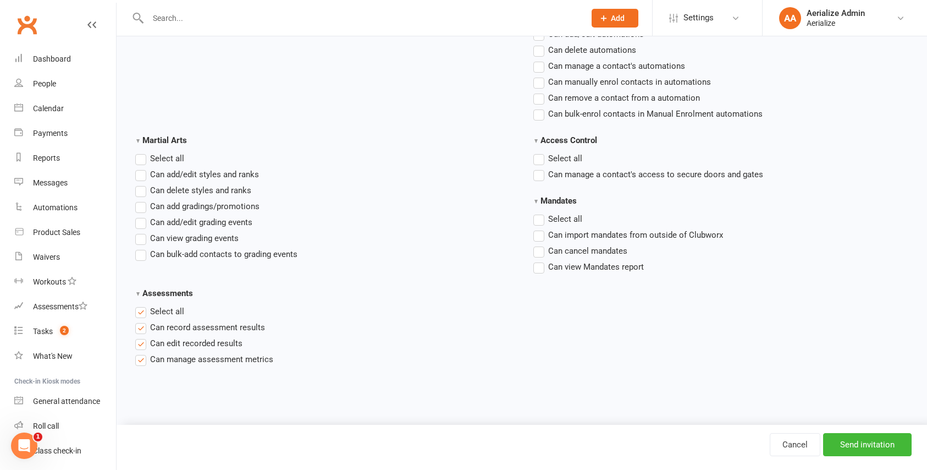
click at [138, 305] on input "Assessments" at bounding box center [138, 305] width 7 height 0
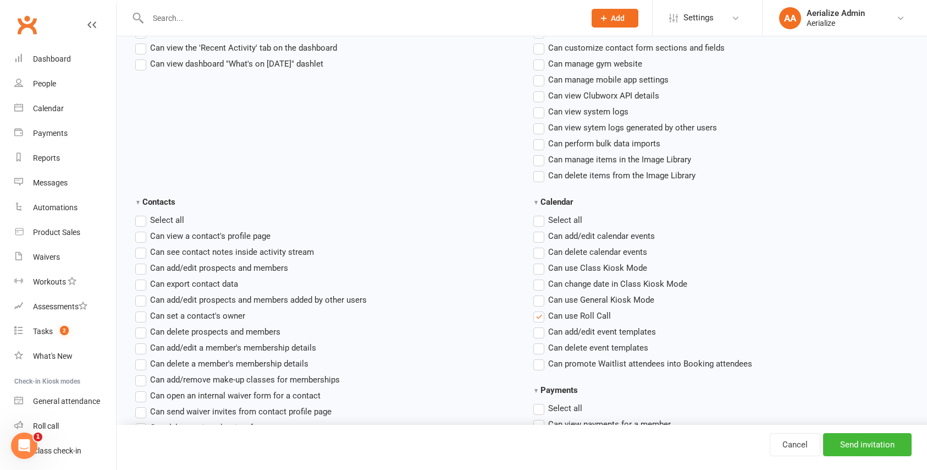
scroll to position [405, 0]
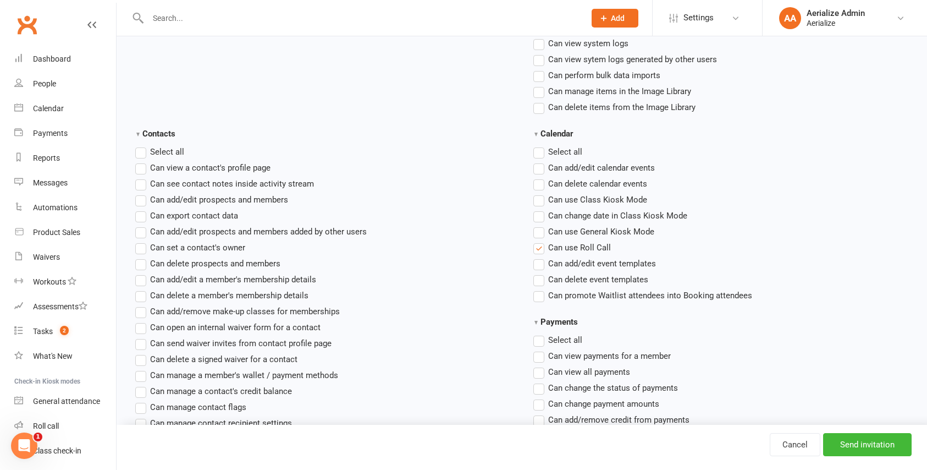
click at [535, 200] on label"] "Can use Class Kiosk Mode" at bounding box center [590, 199] width 114 height 13
click at [535, 193] on input "Can use Class Kiosk Mode" at bounding box center [536, 193] width 7 height 0
click at [538, 215] on label"] "Can change date in Class Kiosk Mode" at bounding box center [610, 215] width 154 height 13
click at [538, 209] on input "Can change date in Class Kiosk Mode" at bounding box center [536, 209] width 7 height 0
click at [540, 216] on label"] "Can change date in Class Kiosk Mode" at bounding box center [610, 215] width 154 height 13
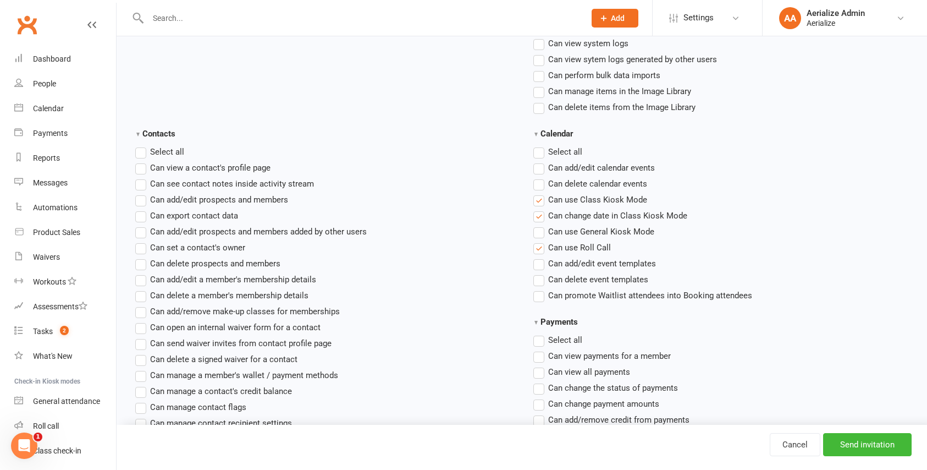
click at [540, 209] on input "Can change date in Class Kiosk Mode" at bounding box center [536, 209] width 7 height 0
click at [540, 230] on label"] "Can use General Kiosk Mode" at bounding box center [593, 231] width 121 height 13
click at [540, 225] on input "Can use General Kiosk Mode" at bounding box center [536, 225] width 7 height 0
click at [539, 171] on label"] "Can add/edit calendar events" at bounding box center [594, 167] width 122 height 13
click at [539, 161] on input "Can add/edit calendar events" at bounding box center [536, 161] width 7 height 0
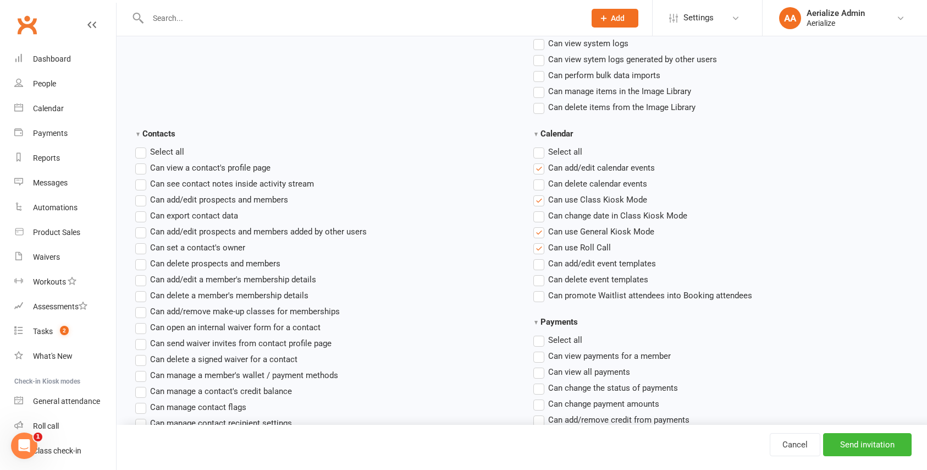
click at [540, 183] on label"] "Can delete calendar events" at bounding box center [590, 183] width 114 height 13
click at [540, 177] on input "Can delete calendar events" at bounding box center [536, 177] width 7 height 0
click at [539, 214] on label"] "Can change date in Class Kiosk Mode" at bounding box center [610, 215] width 154 height 13
click at [539, 209] on input "Can change date in Class Kiosk Mode" at bounding box center [536, 209] width 7 height 0
click at [538, 262] on label"] "Can add/edit event templates" at bounding box center [594, 263] width 123 height 13
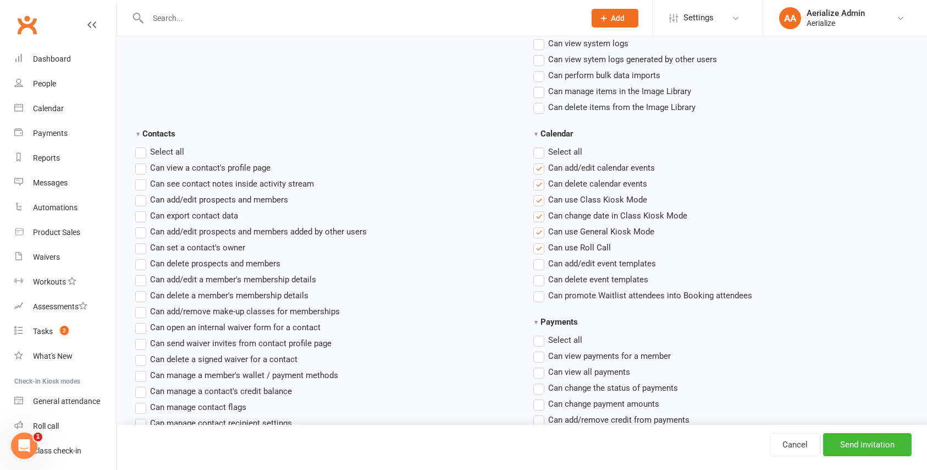
click at [538, 257] on input "Can add/edit event templates" at bounding box center [536, 257] width 7 height 0
click at [539, 262] on label"] "Can add/edit event templates" at bounding box center [594, 263] width 123 height 13
click at [539, 257] on input "Can add/edit event templates" at bounding box center [536, 257] width 7 height 0
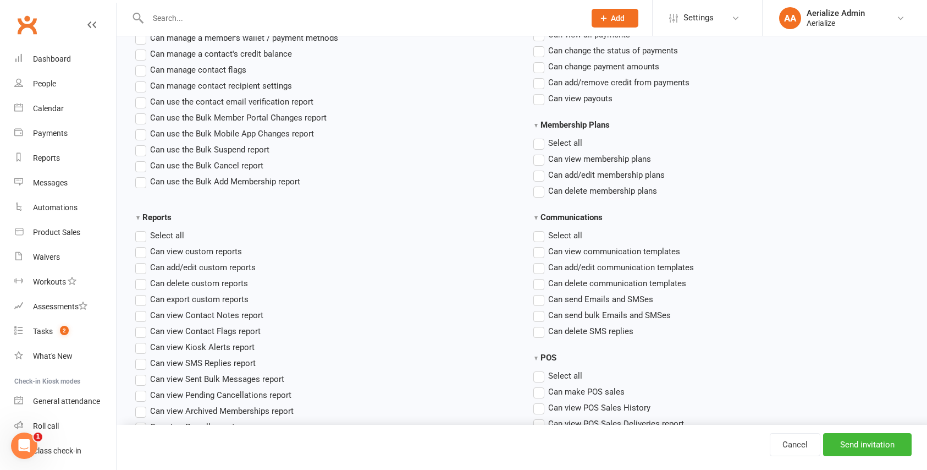
scroll to position [687, 0]
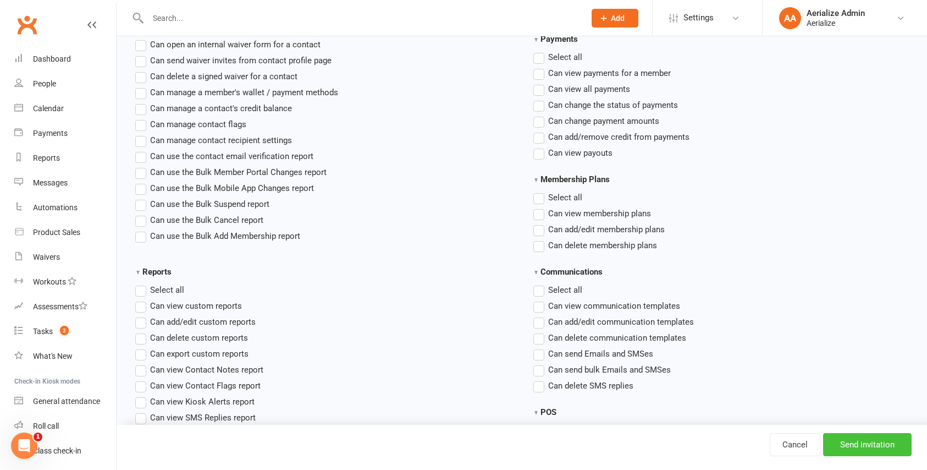
click at [862, 443] on input "Send invitation" at bounding box center [867, 444] width 89 height 23
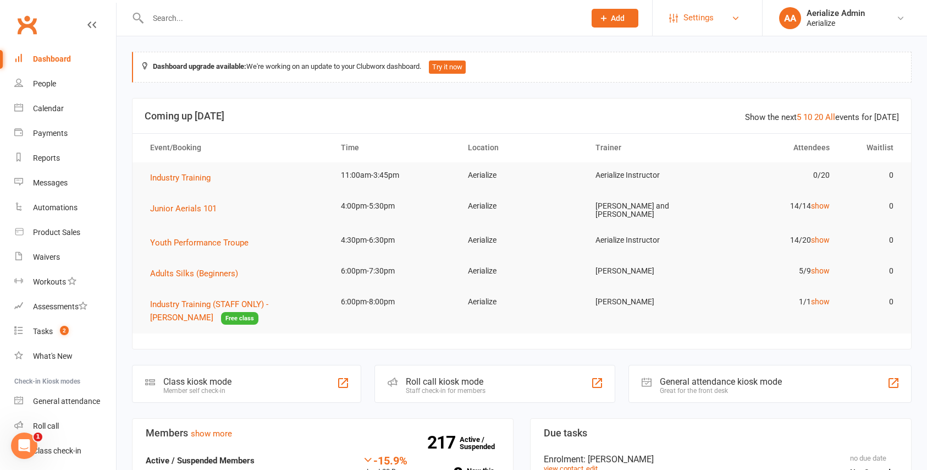
click at [687, 19] on span "Settings" at bounding box center [698, 17] width 30 height 25
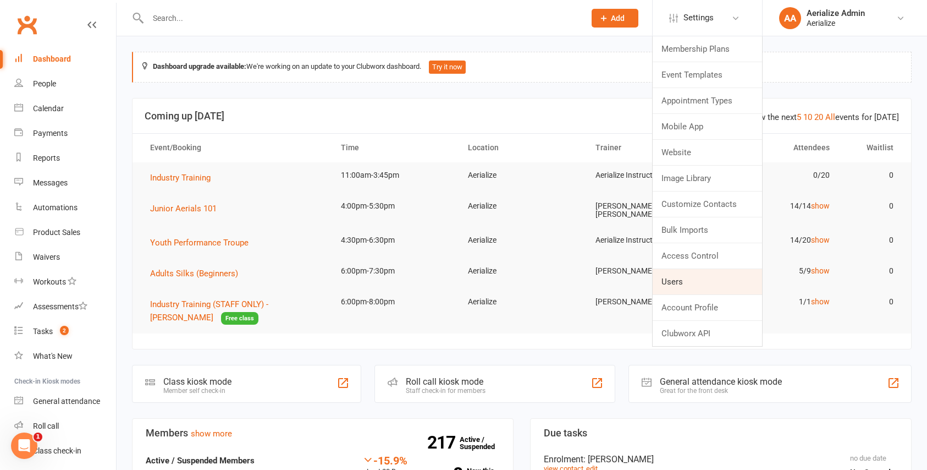
click at [695, 285] on link "Users" at bounding box center [707, 281] width 109 height 25
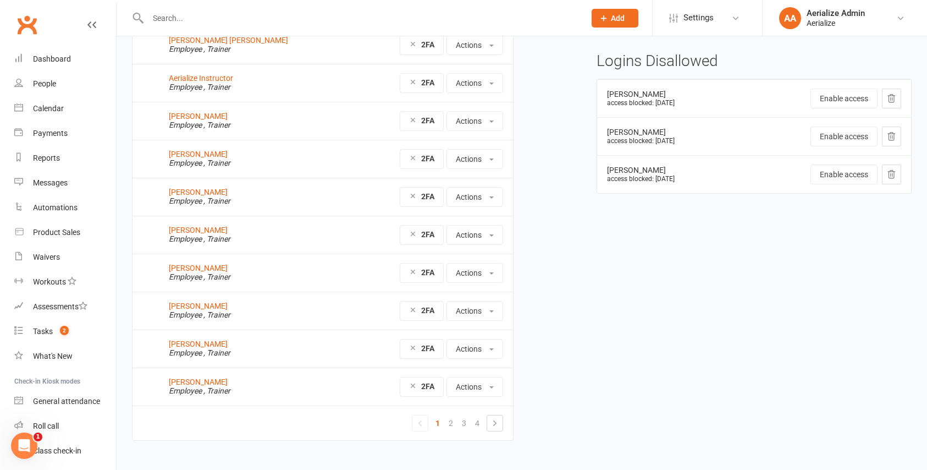
scroll to position [108, 0]
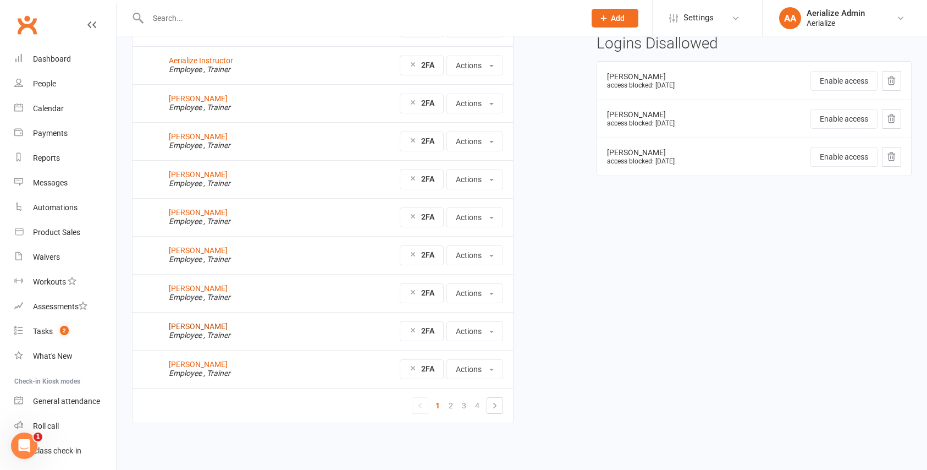
click at [197, 327] on link "[PERSON_NAME]" at bounding box center [198, 326] width 59 height 9
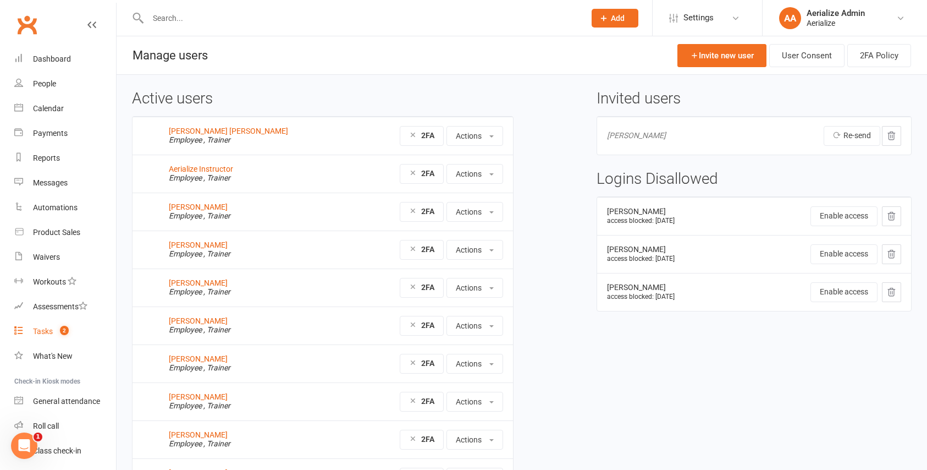
click at [49, 337] on link "Tasks 2" at bounding box center [65, 331] width 102 height 25
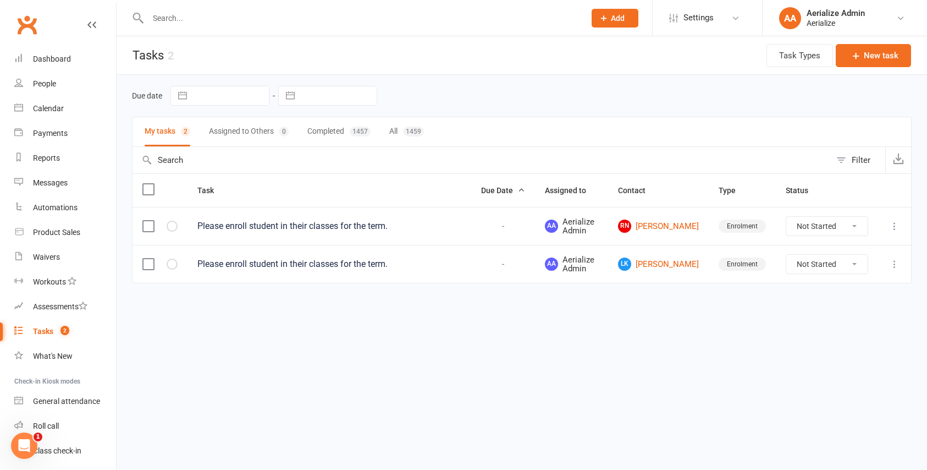
click at [147, 264] on label at bounding box center [147, 263] width 11 height 11
click at [147, 258] on input "checkbox" at bounding box center [147, 258] width 11 height 0
click at [147, 264] on label at bounding box center [147, 263] width 11 height 11
click at [147, 258] on input "checkbox" at bounding box center [147, 258] width 11 height 0
click at [147, 264] on label at bounding box center [147, 263] width 11 height 11
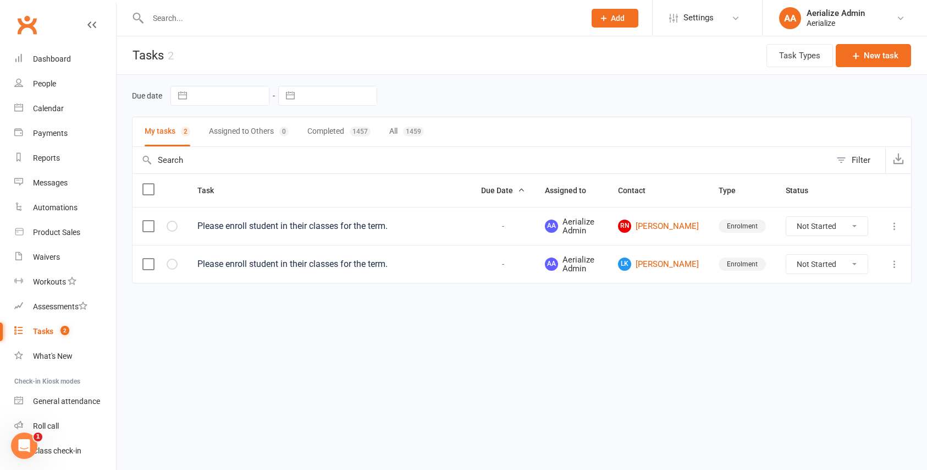
click at [147, 258] on input "checkbox" at bounding box center [147, 258] width 11 height 0
click at [176, 264] on button "button" at bounding box center [172, 263] width 11 height 11
